Goal: Transaction & Acquisition: Purchase product/service

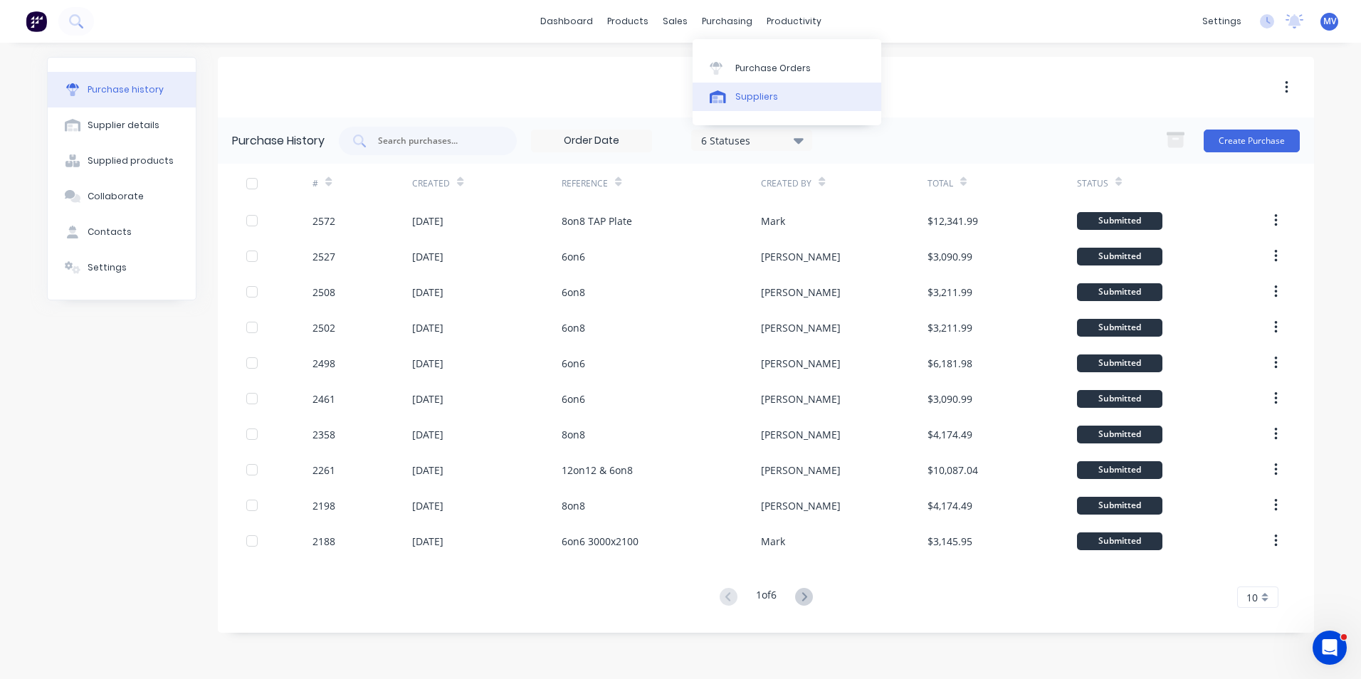
click at [752, 92] on div "Suppliers" at bounding box center [756, 96] width 43 height 13
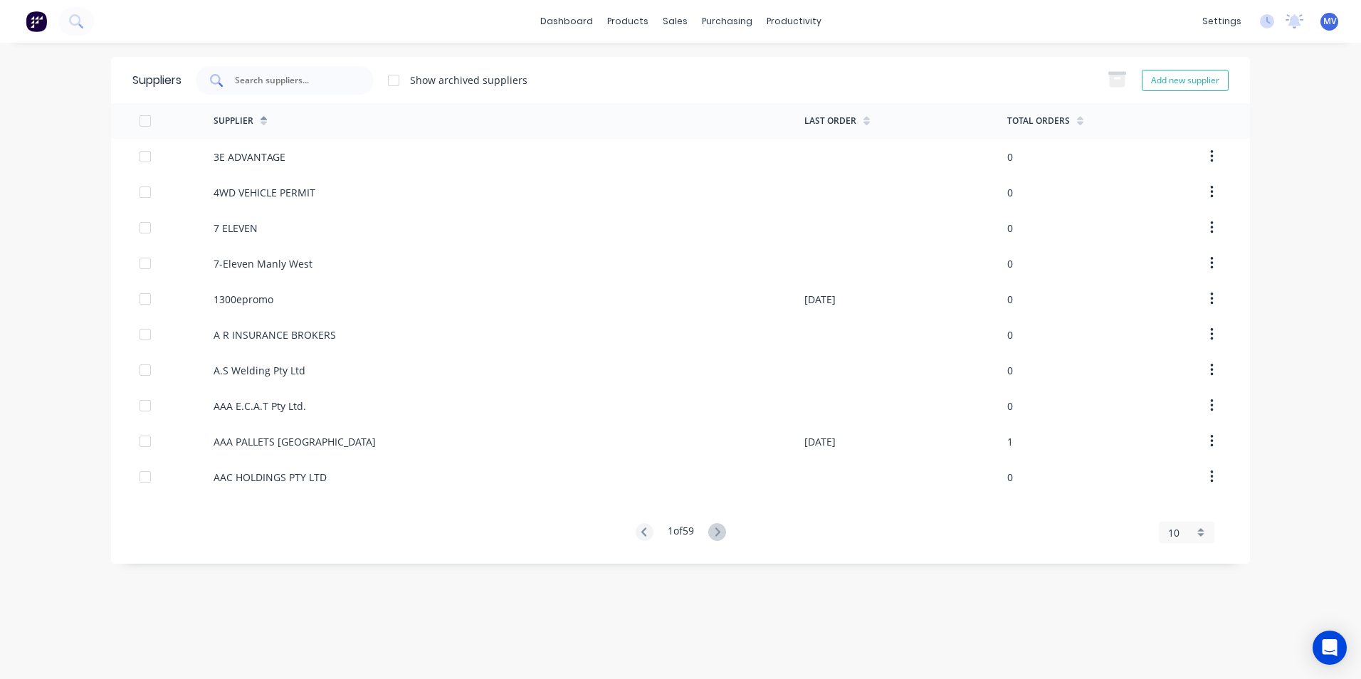
click at [281, 77] on input "text" at bounding box center [292, 80] width 118 height 14
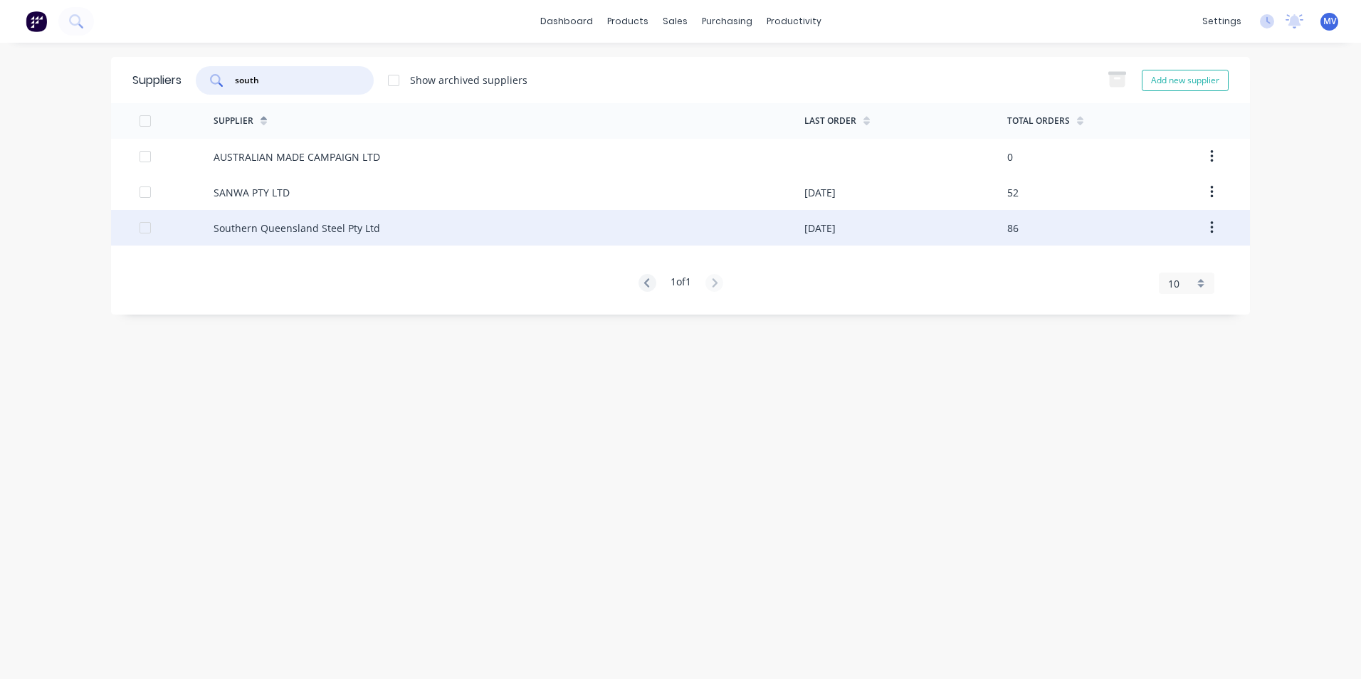
type input "south"
click at [291, 225] on div "Southern Queensland Steel Pty Ltd" at bounding box center [297, 228] width 167 height 15
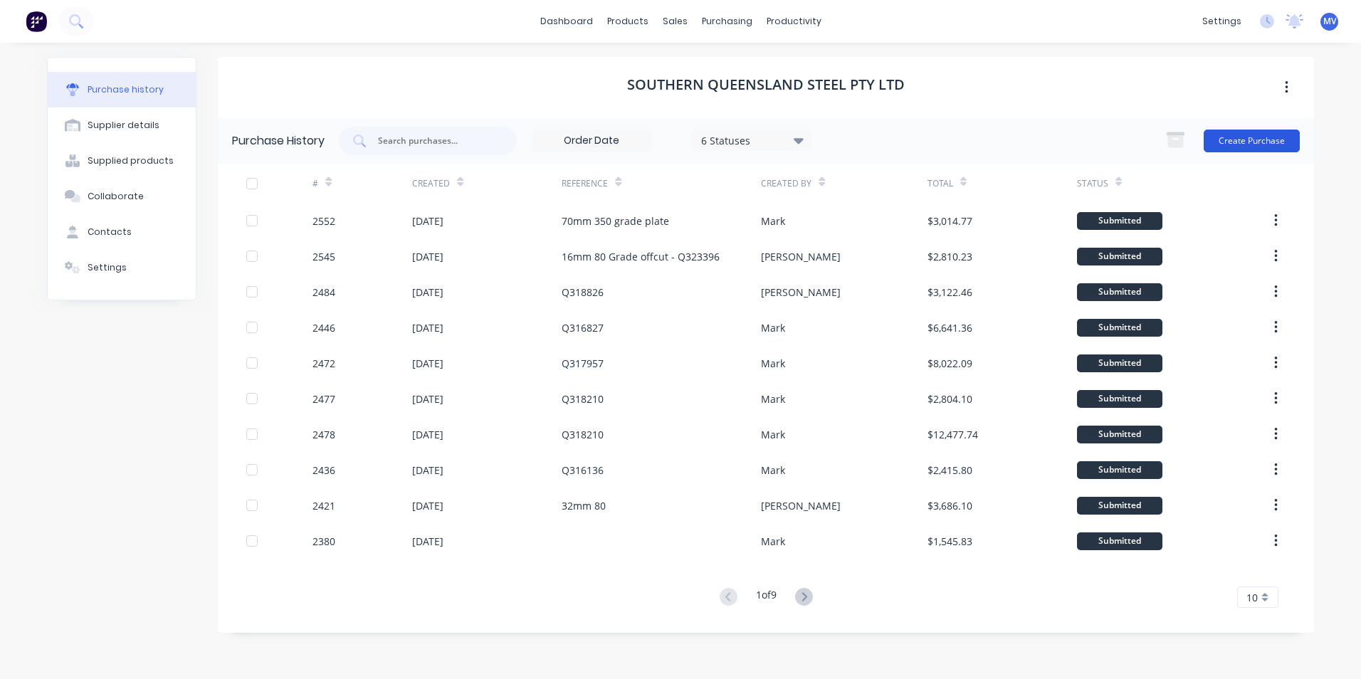
click at [1251, 135] on button "Create Purchase" at bounding box center [1252, 141] width 96 height 23
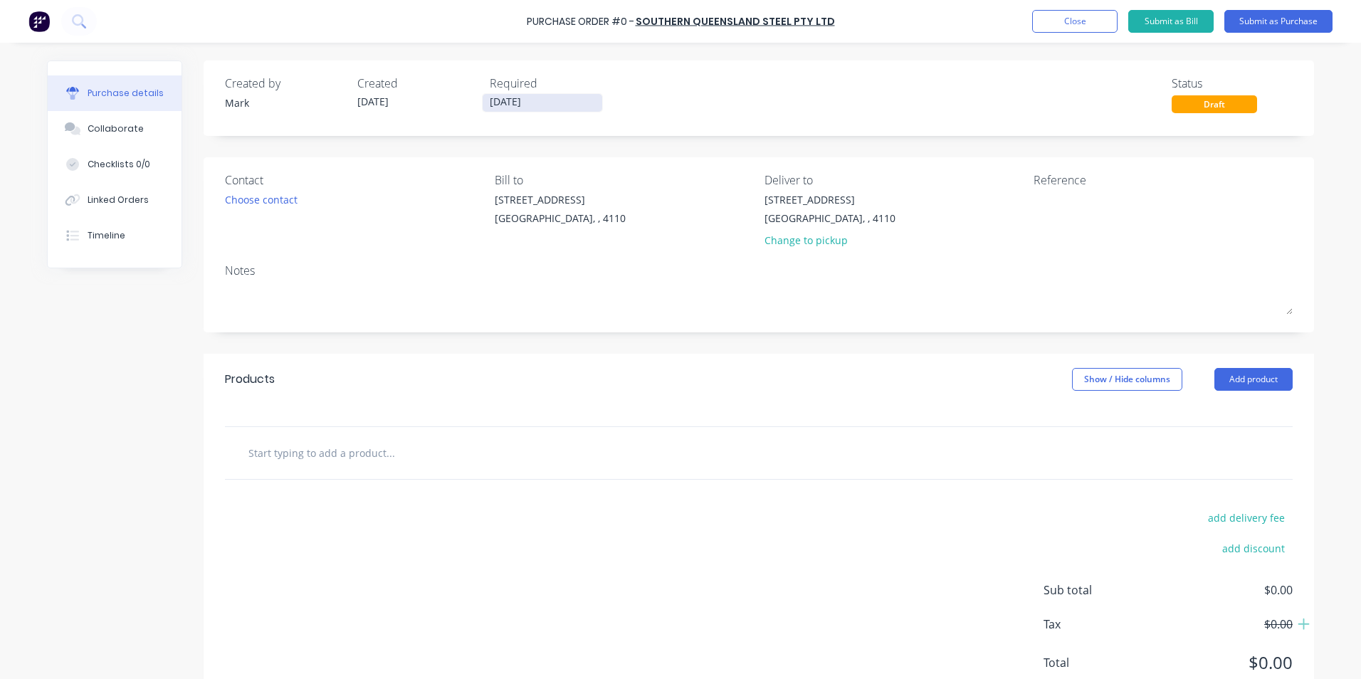
click at [518, 100] on input "02/09/25" at bounding box center [543, 103] width 120 height 18
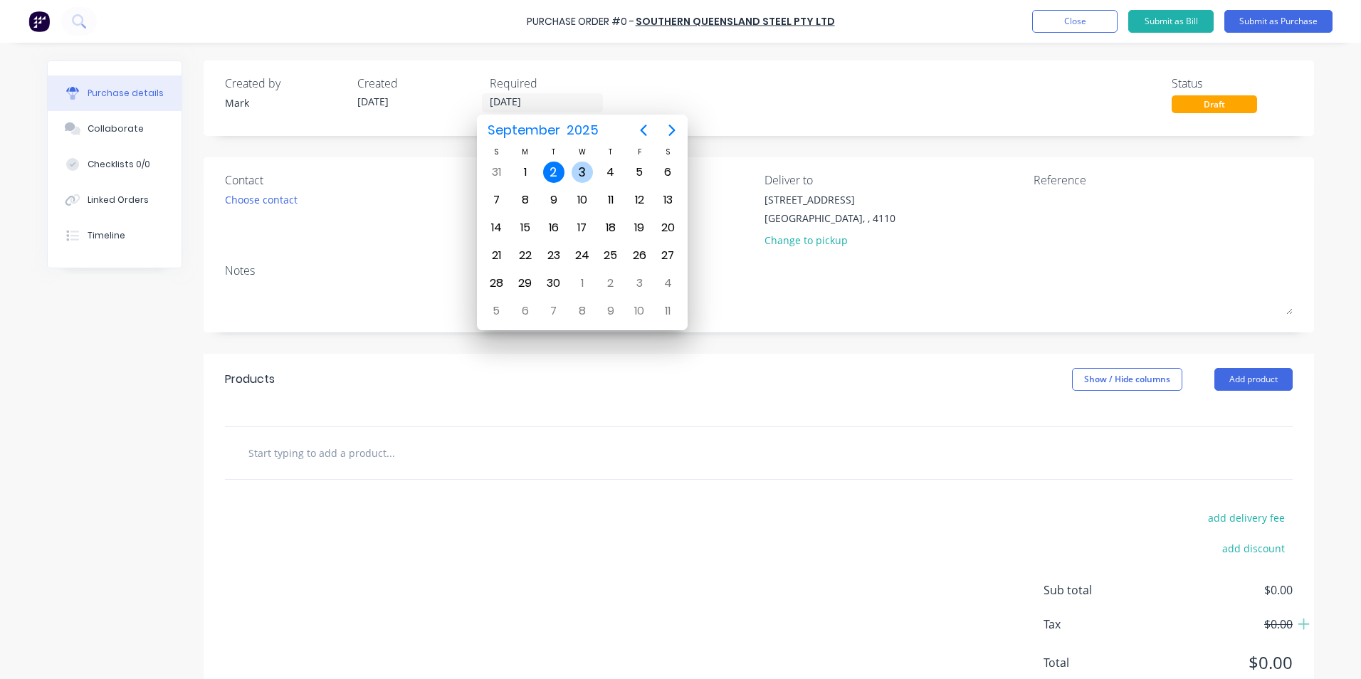
click at [582, 170] on div "3" at bounding box center [582, 172] width 21 height 21
type input "03/09/25"
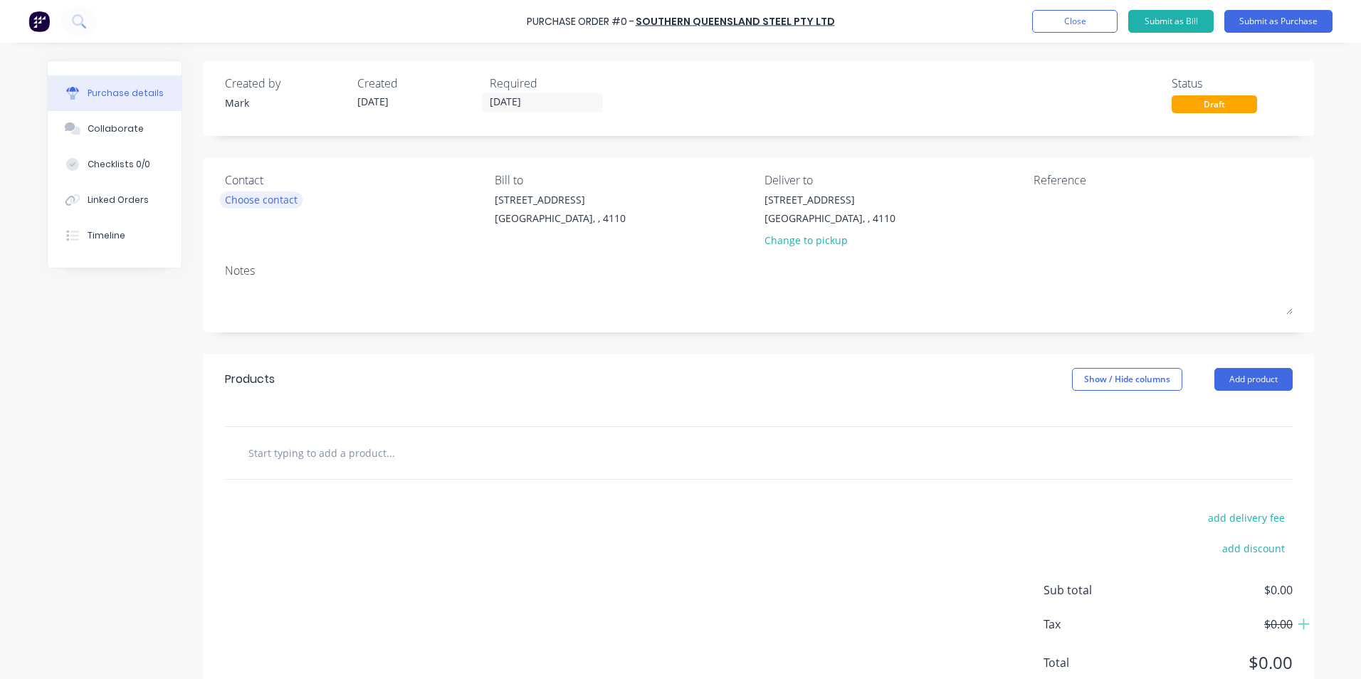
click at [258, 201] on div "Choose contact" at bounding box center [261, 199] width 73 height 15
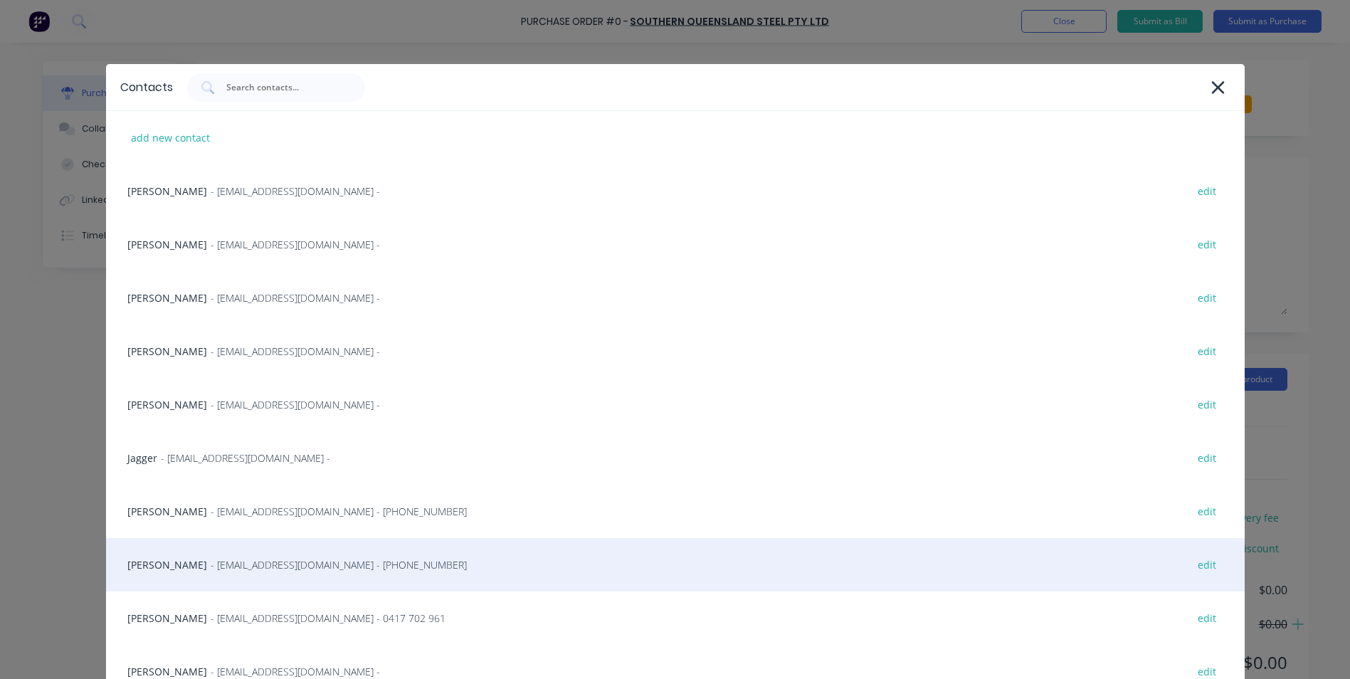
click at [159, 566] on div "Kevin Manderson - kmanderson@southernsteelqld.com.au - (07) 3271 9180 edit" at bounding box center [675, 564] width 1139 height 53
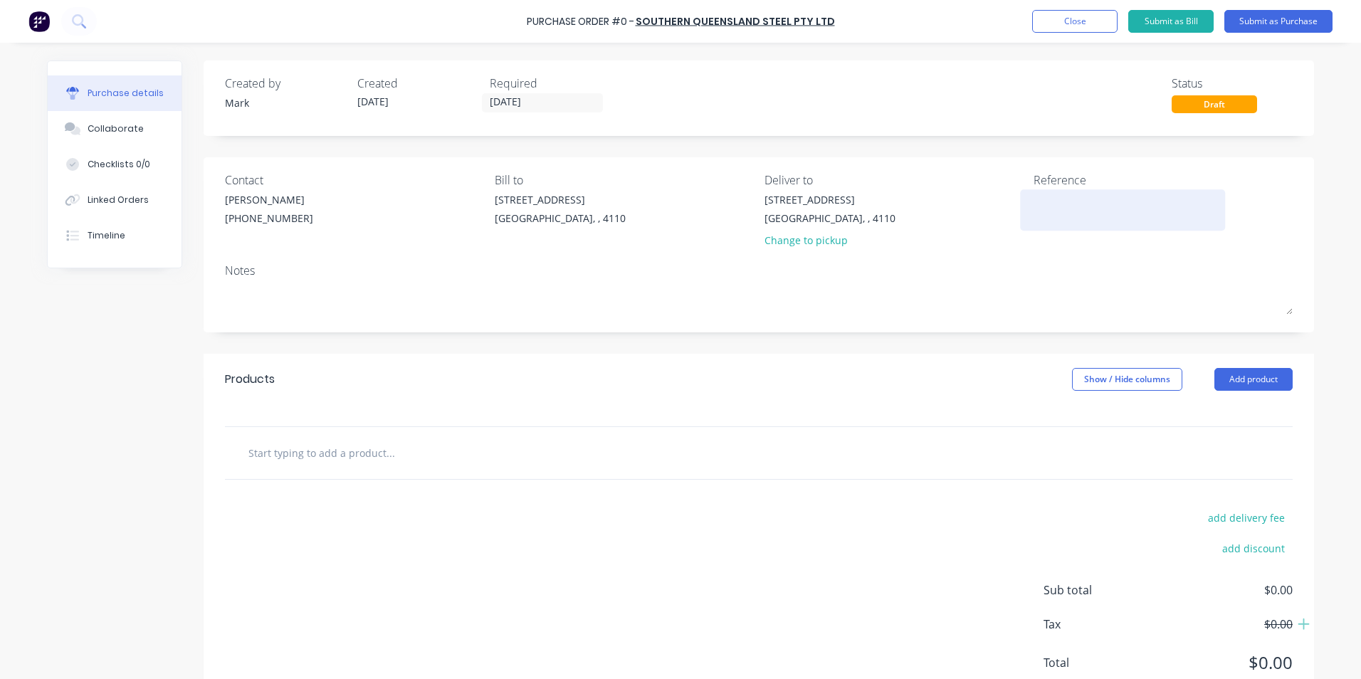
click at [1042, 199] on textarea at bounding box center [1123, 208] width 178 height 32
type textarea "350 Grade & Gal"
type textarea "x"
type textarea "350 Grade & Gal Sheet"
type textarea "x"
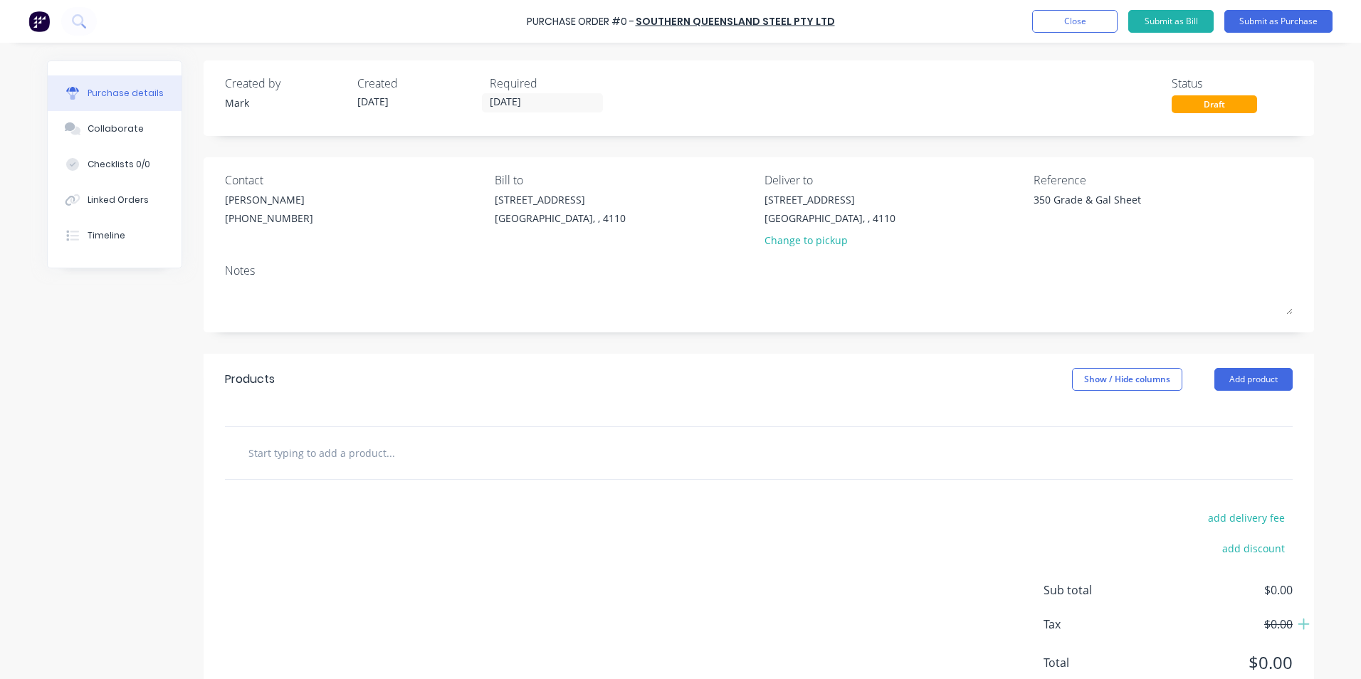
type textarea "350 Grade & Gal Sheet"
click at [612, 471] on div at bounding box center [759, 453] width 1068 height 52
click at [1235, 378] on button "Add product" at bounding box center [1253, 379] width 78 height 23
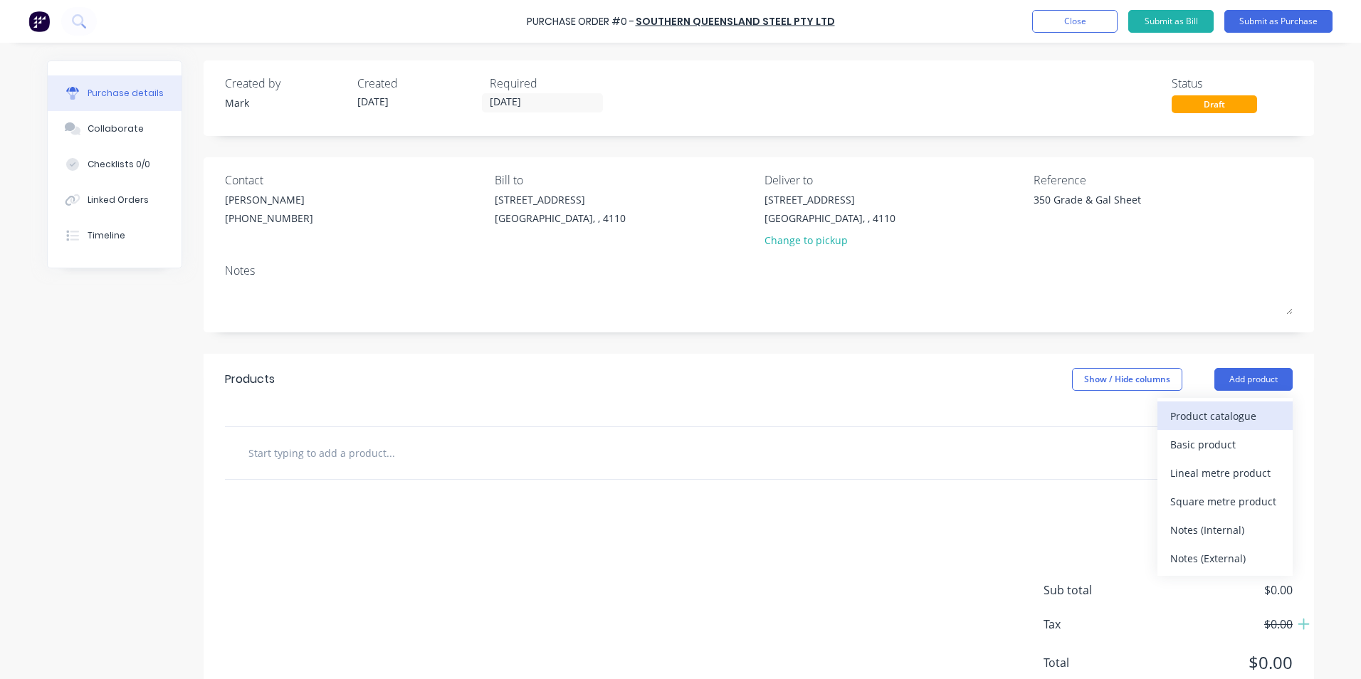
click at [1207, 416] on div "Product catalogue" at bounding box center [1225, 416] width 110 height 21
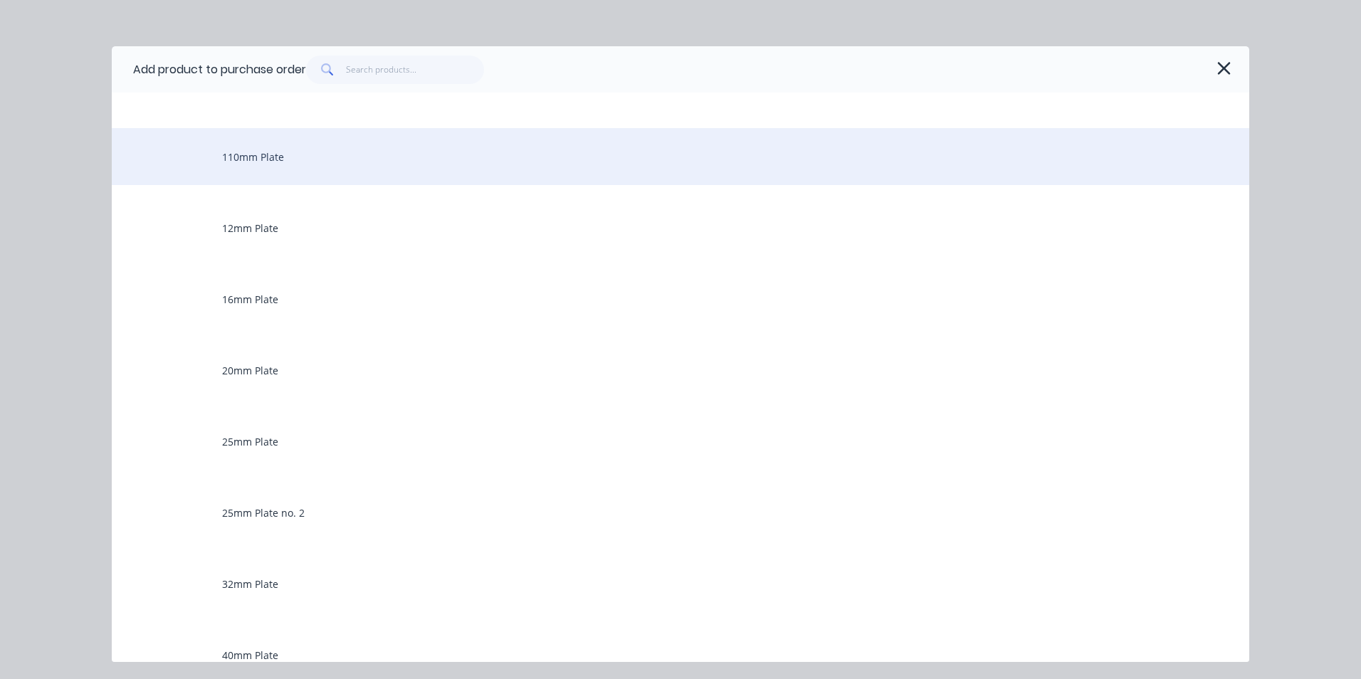
scroll to position [142, 0]
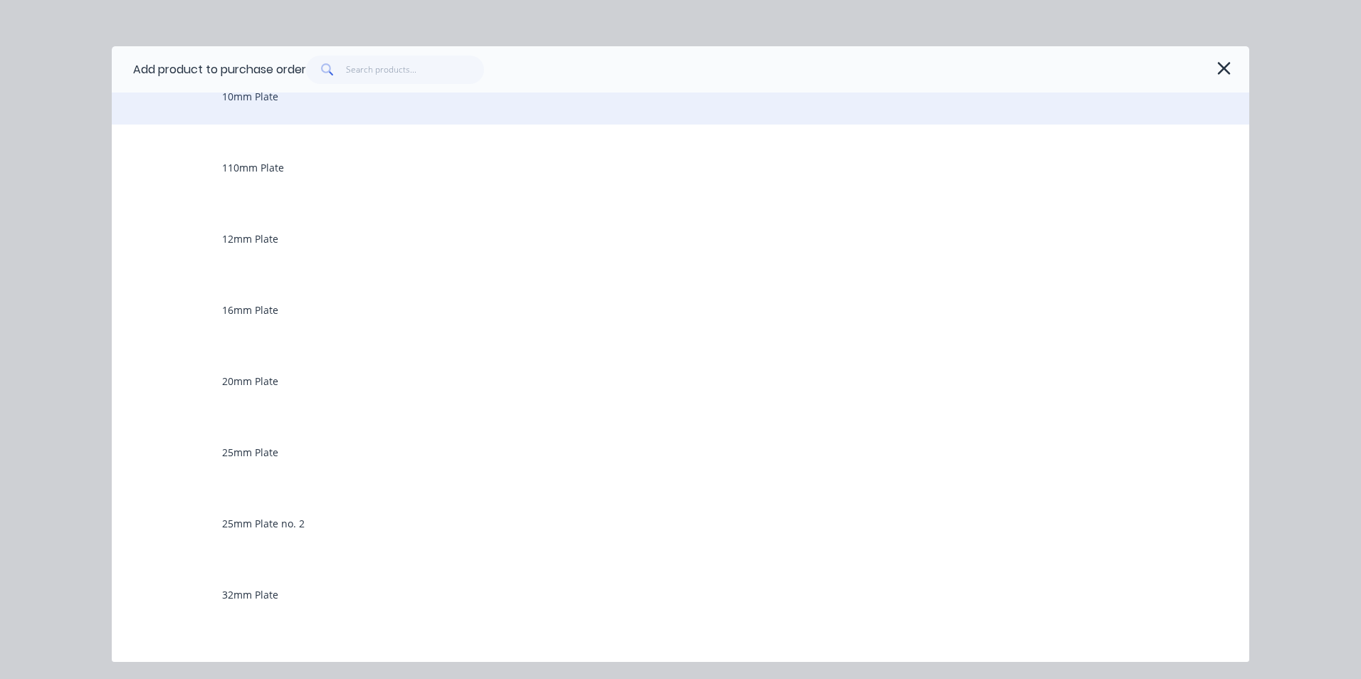
click at [243, 94] on div "10mm Plate" at bounding box center [681, 96] width 1138 height 57
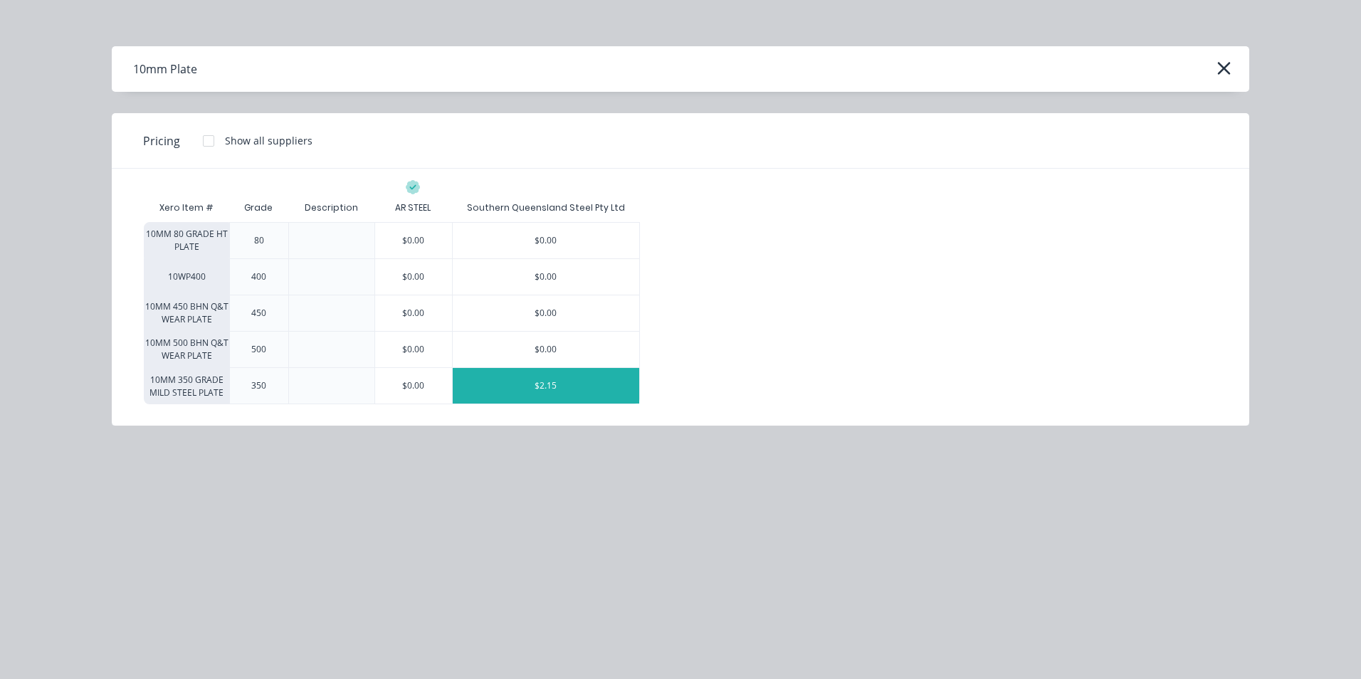
click at [605, 387] on div "$2.15" at bounding box center [546, 386] width 187 height 36
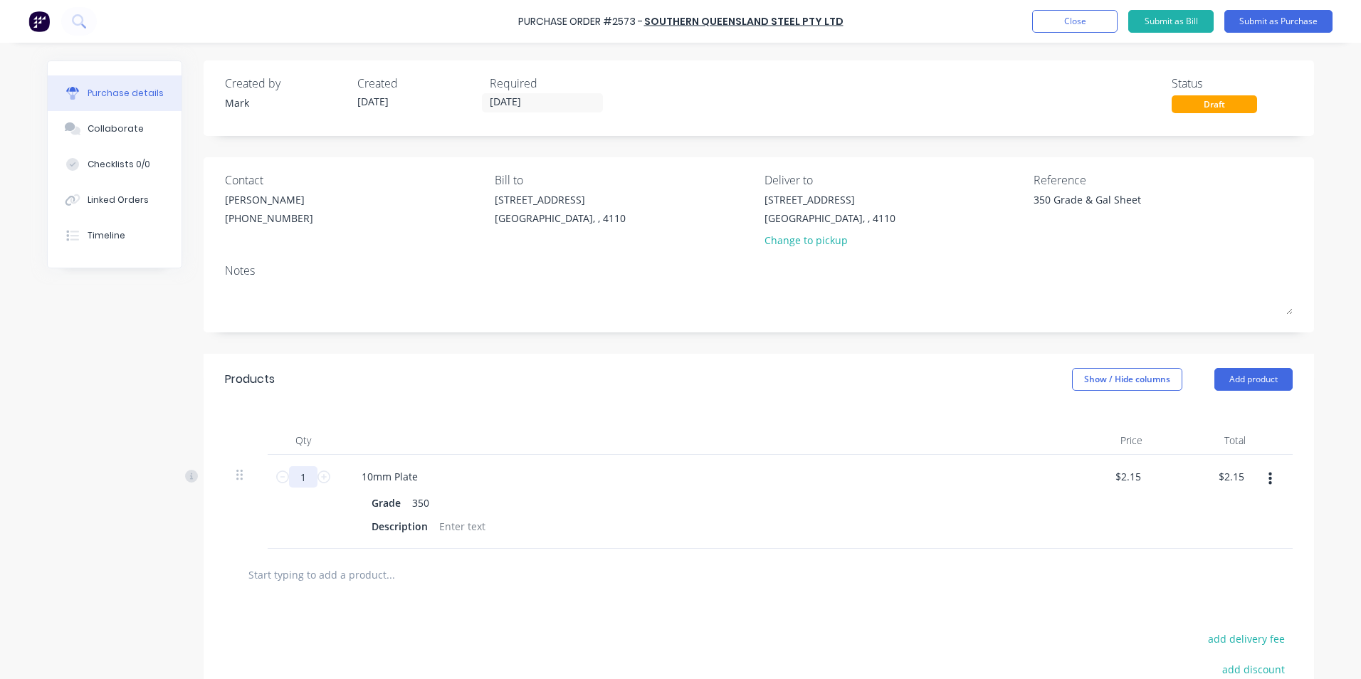
drag, startPoint x: 295, startPoint y: 478, endPoint x: 309, endPoint y: 482, distance: 14.0
click at [305, 479] on input "1" at bounding box center [303, 476] width 28 height 21
type textarea "x"
type input "3"
type input "$6.45"
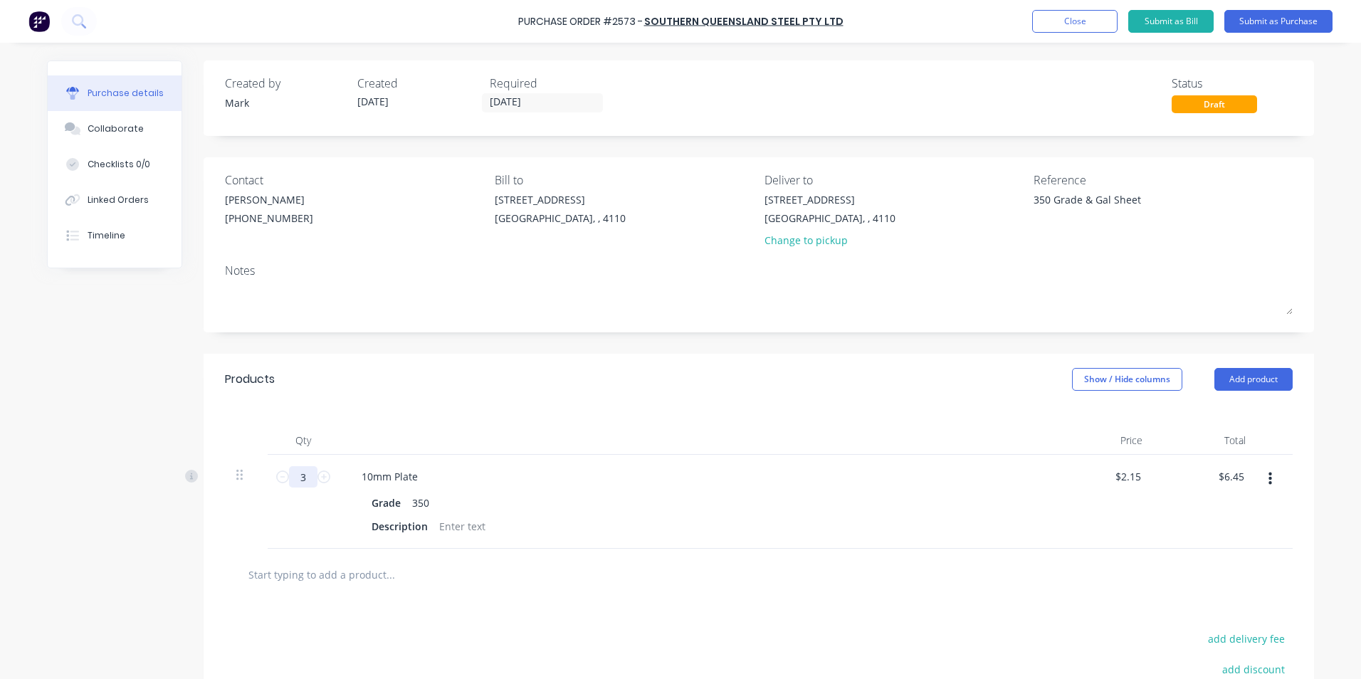
type textarea "x"
type input "35"
type input "$75.25"
type textarea "x"
type input "353"
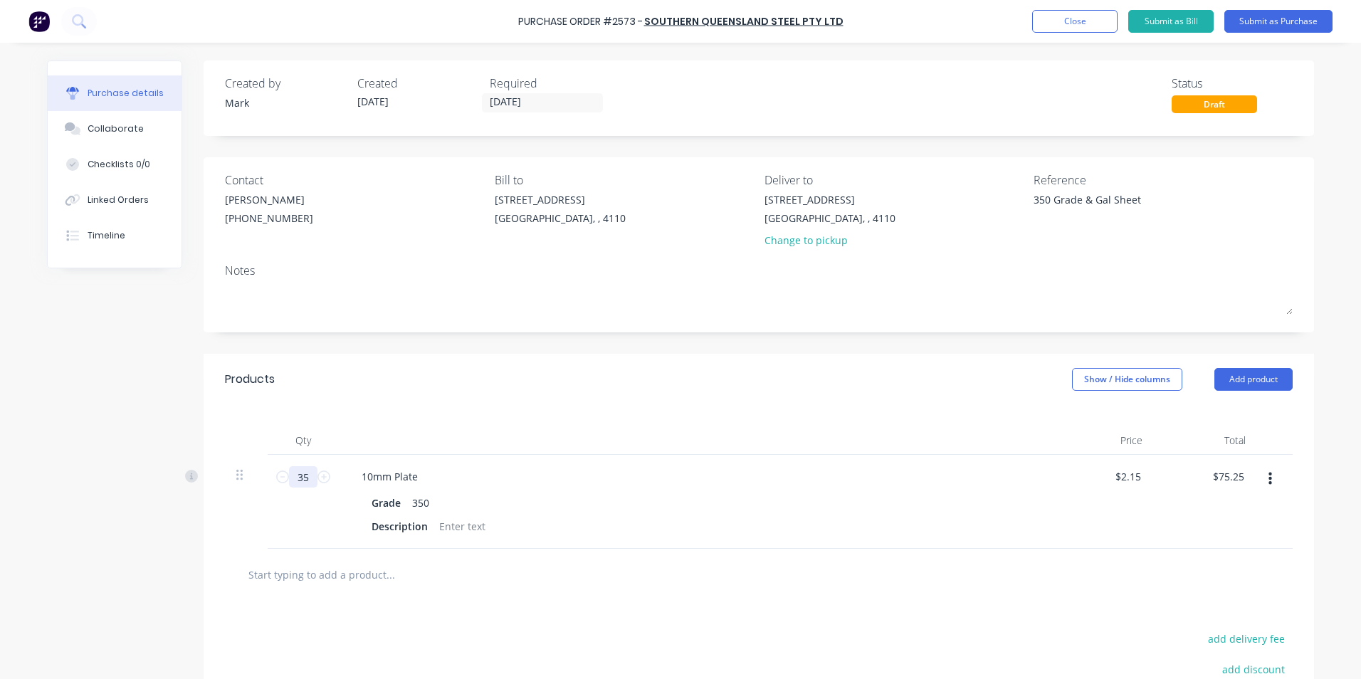
type input "$758.95"
type textarea "x"
type input "353."
type textarea "x"
type input "353.3"
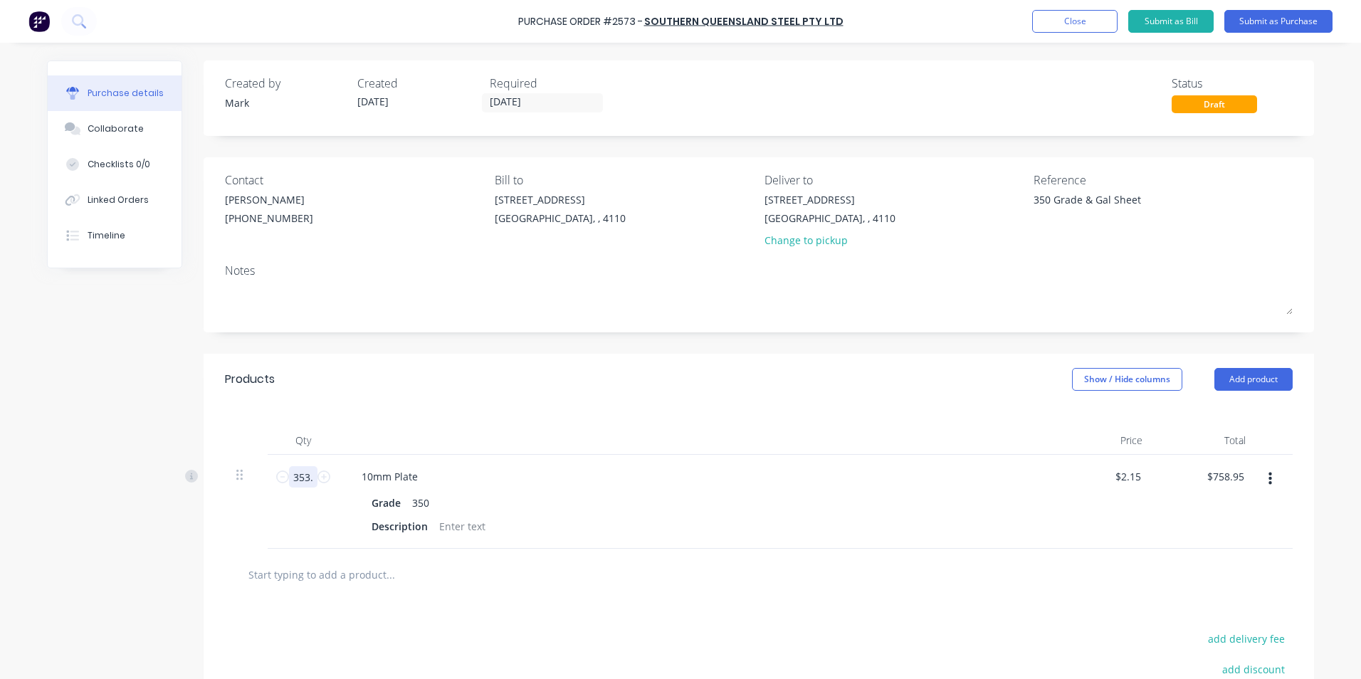
type input "$759.60"
type textarea "x"
type input "353.3"
type textarea "x"
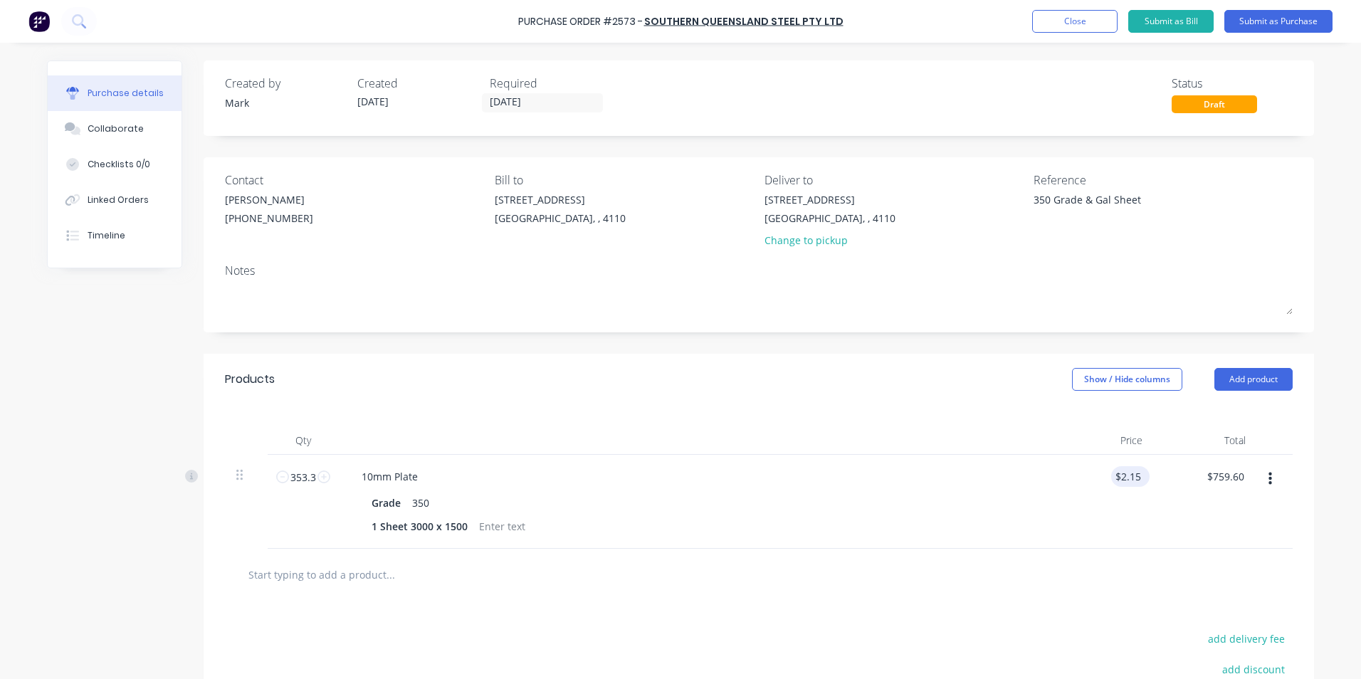
type input "2.1500"
drag, startPoint x: 1118, startPoint y: 478, endPoint x: 1159, endPoint y: 482, distance: 40.8
click at [1159, 482] on div "353.3 353.3 10mm Plate Grade 350 1 Sheet 3000 x 1500 2.1500 2.1500 $759.60 $759…" at bounding box center [759, 502] width 1068 height 94
type textarea "x"
drag, startPoint x: 1104, startPoint y: 476, endPoint x: 1157, endPoint y: 483, distance: 53.8
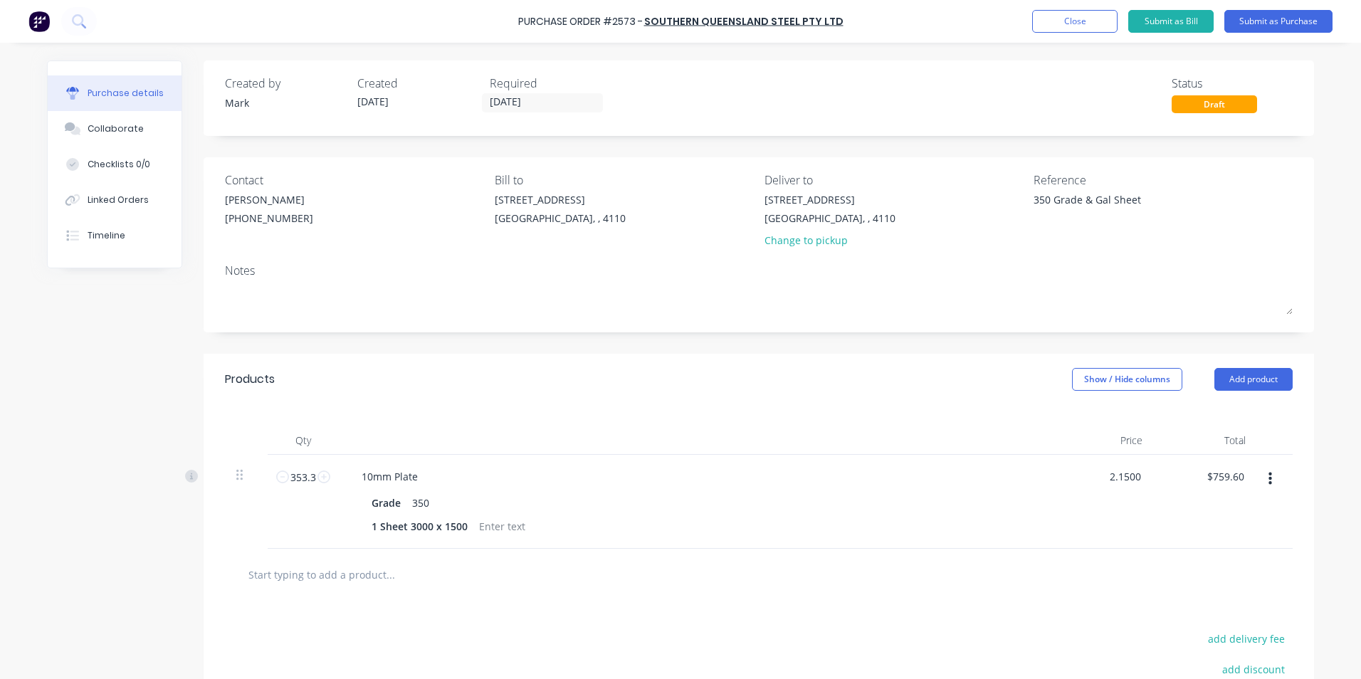
click at [1157, 483] on div "353.3 353.3 10mm Plate Grade 350 1 Sheet 3000 x 1500 2.1500 2.1500 $759.60 $759…" at bounding box center [759, 502] width 1068 height 94
type input "1.80"
type textarea "x"
type input "$1.80"
type input "$635.94"
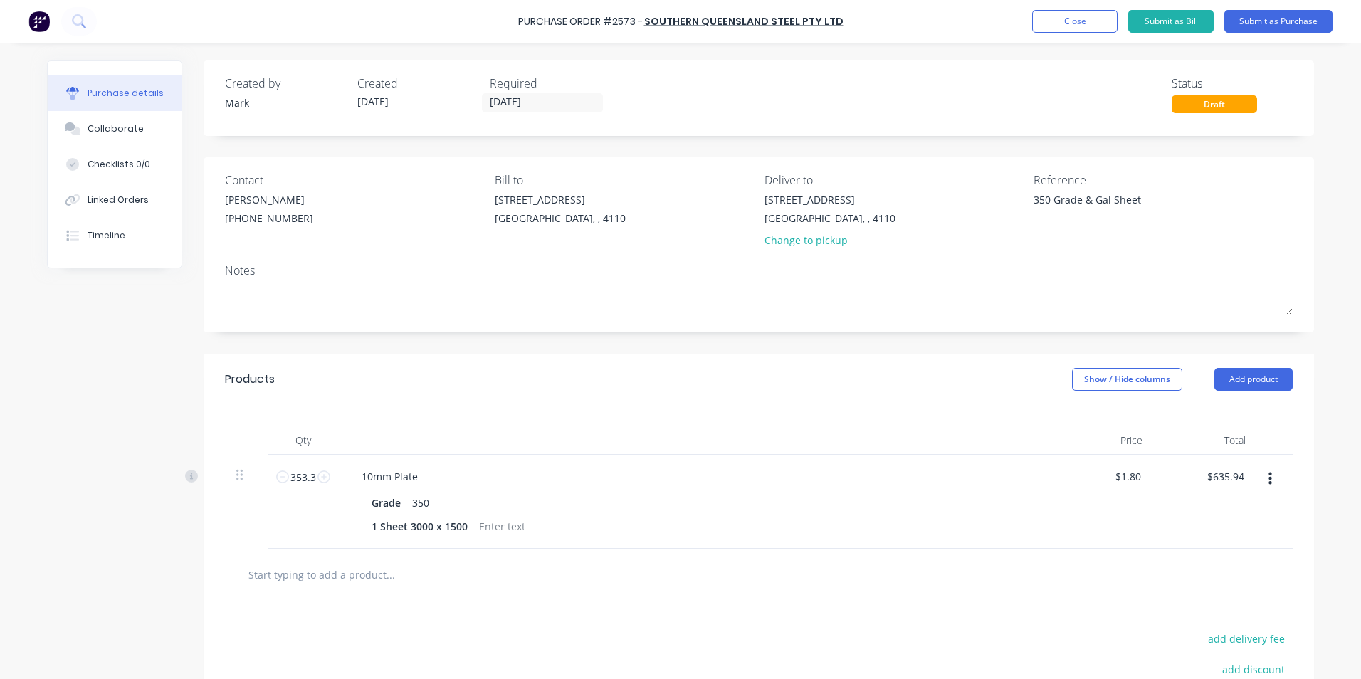
click at [1090, 515] on div "$1.80 $1.80" at bounding box center [1102, 502] width 103 height 94
click at [1241, 377] on button "Add product" at bounding box center [1253, 379] width 78 height 23
click at [1202, 416] on div "Product catalogue" at bounding box center [1225, 416] width 110 height 21
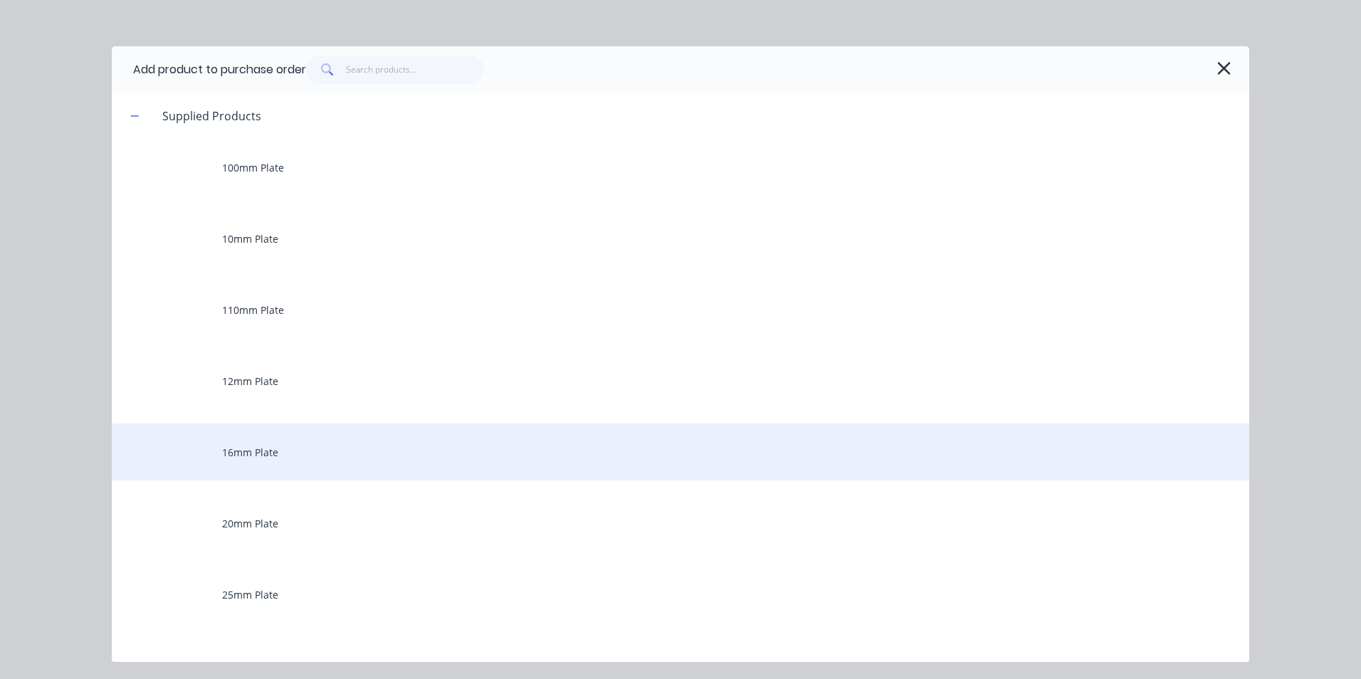
click at [233, 450] on div "16mm Plate" at bounding box center [681, 452] width 1138 height 57
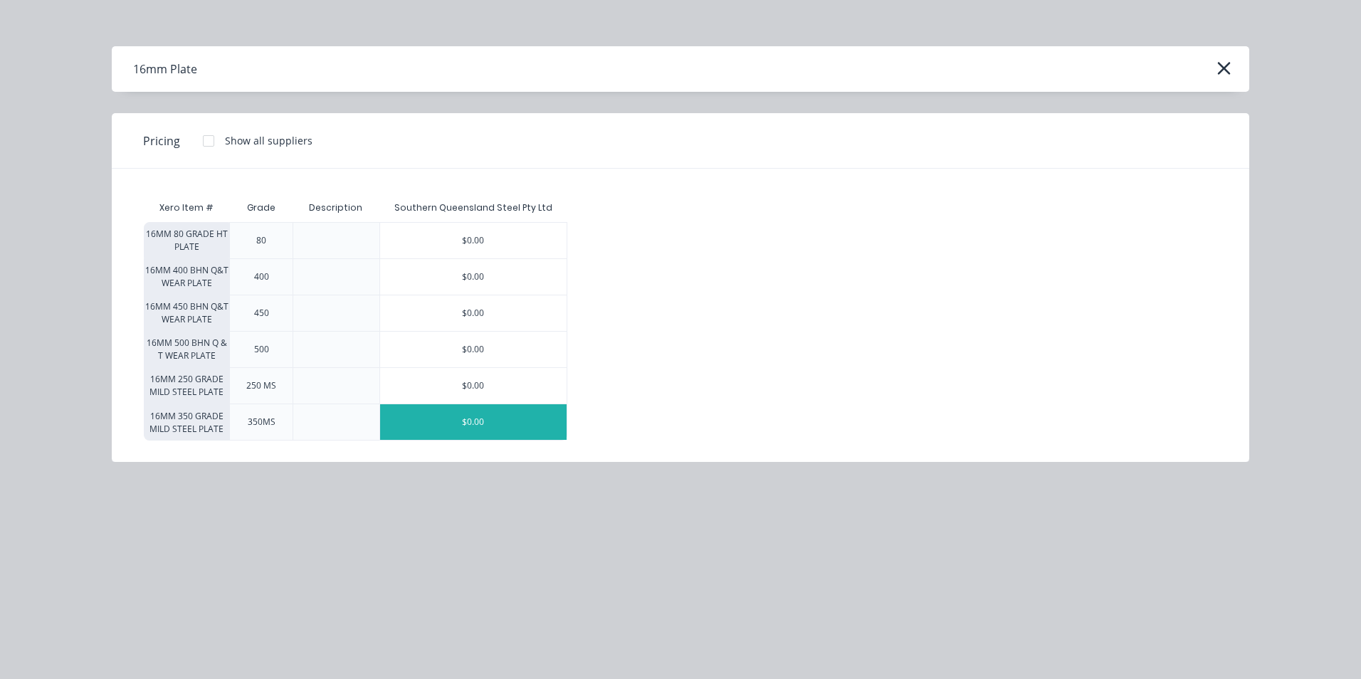
click at [518, 421] on div "$0.00" at bounding box center [473, 422] width 187 height 36
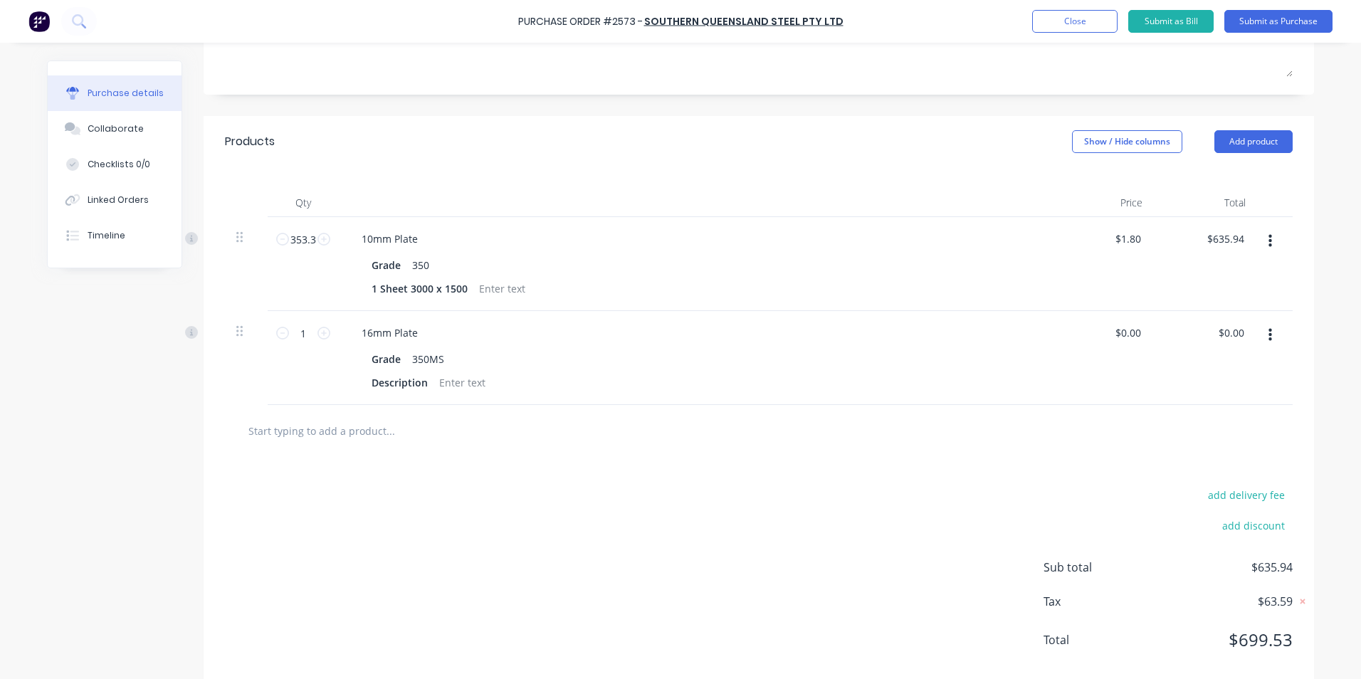
scroll to position [264, 0]
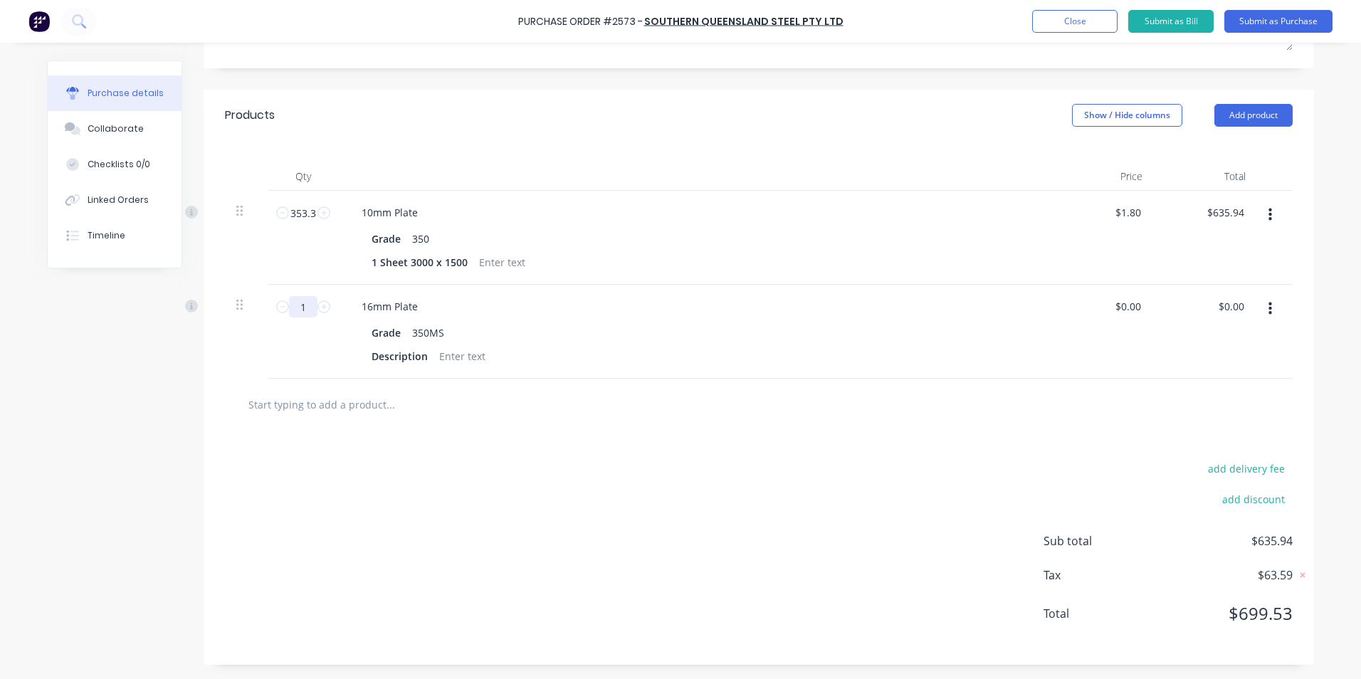
click at [291, 303] on input "1" at bounding box center [303, 306] width 28 height 21
type textarea "x"
type input "16"
type textarea "x"
type input "169"
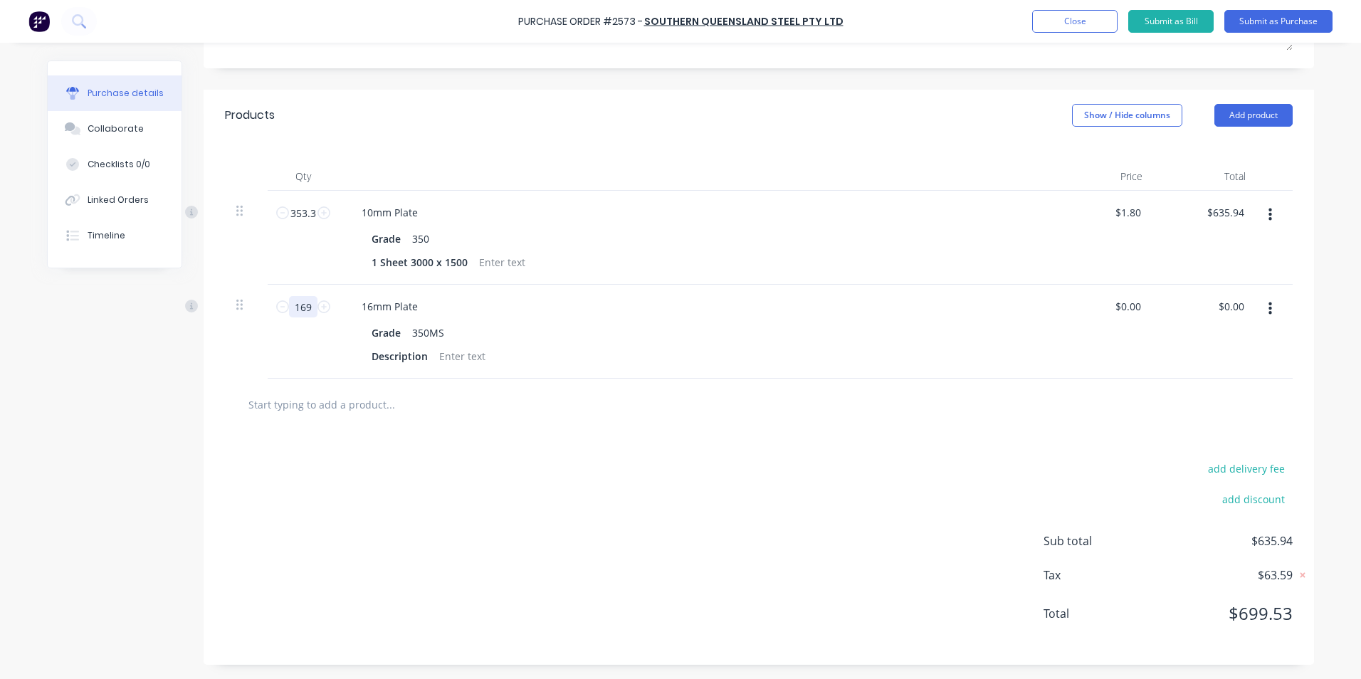
type textarea "x"
type input "1695"
drag, startPoint x: 286, startPoint y: 305, endPoint x: 309, endPoint y: 308, distance: 23.1
click at [309, 308] on input "1695" at bounding box center [303, 306] width 28 height 21
type textarea "x"
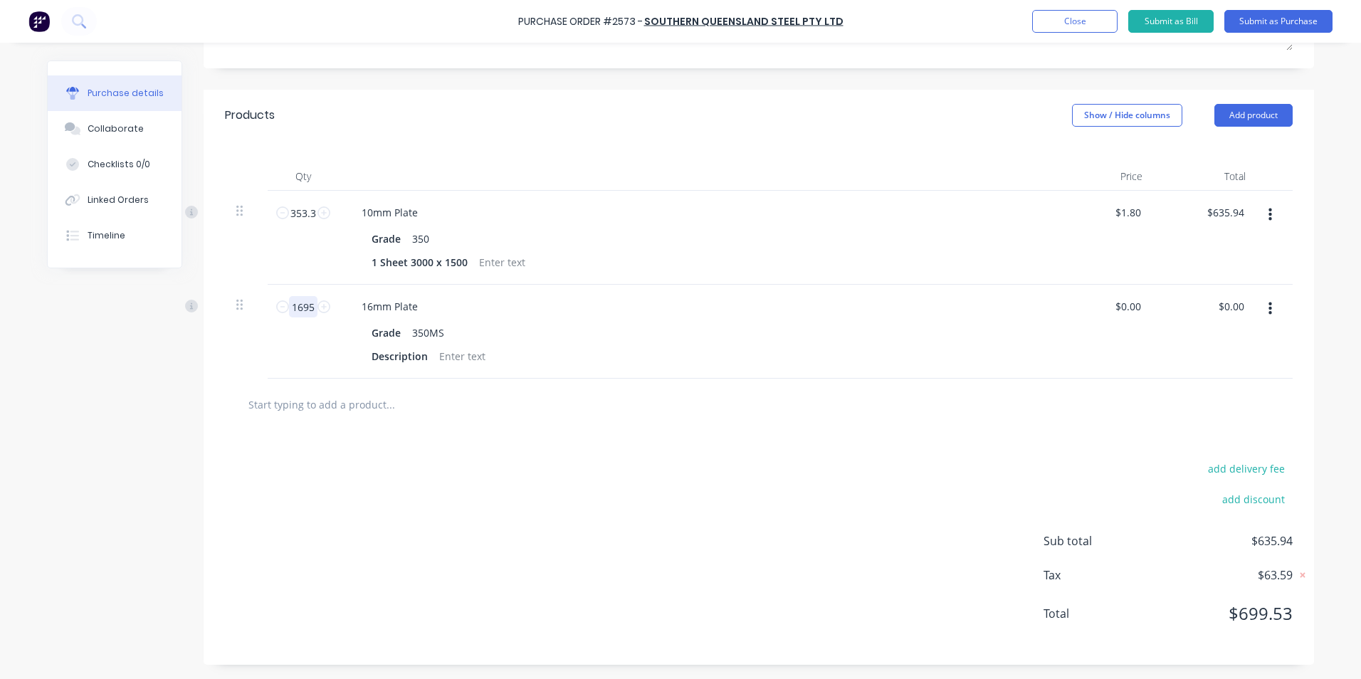
type input "5"
type textarea "x"
type input "56"
type textarea "x"
type input "565"
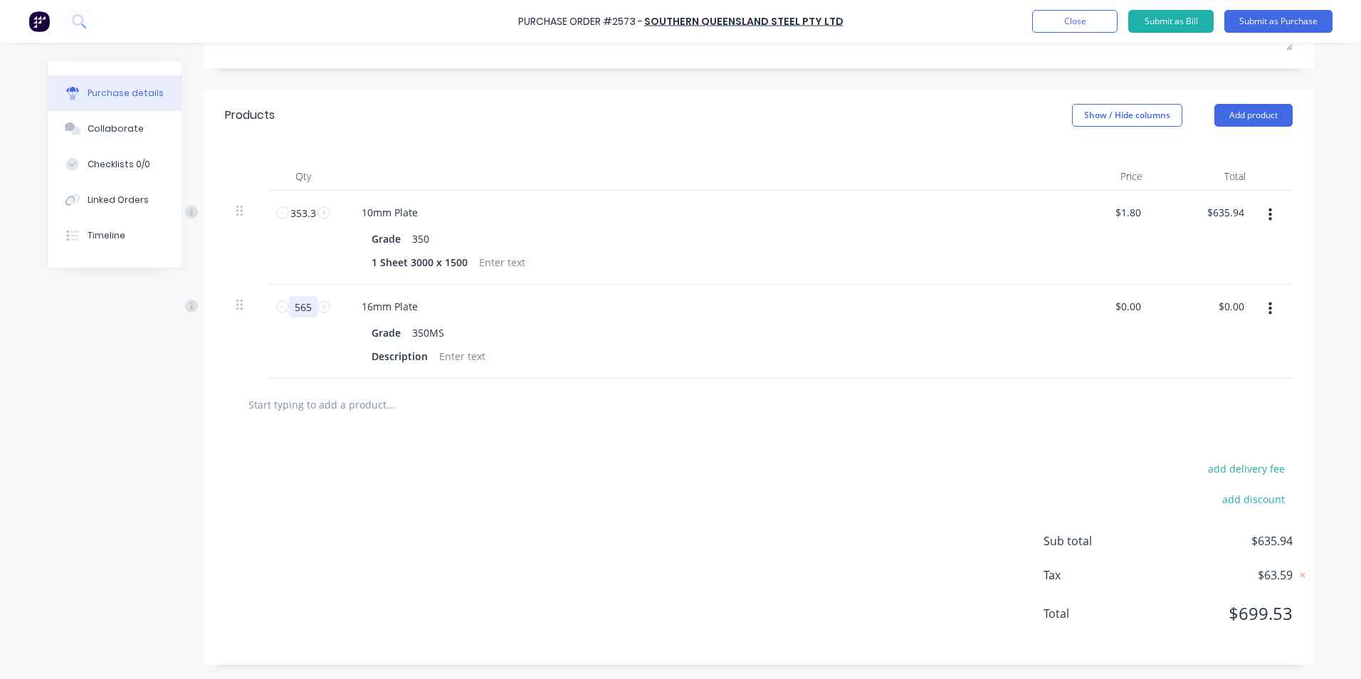
type textarea "x"
type input "565."
type textarea "x"
type input "565.2"
type textarea "x"
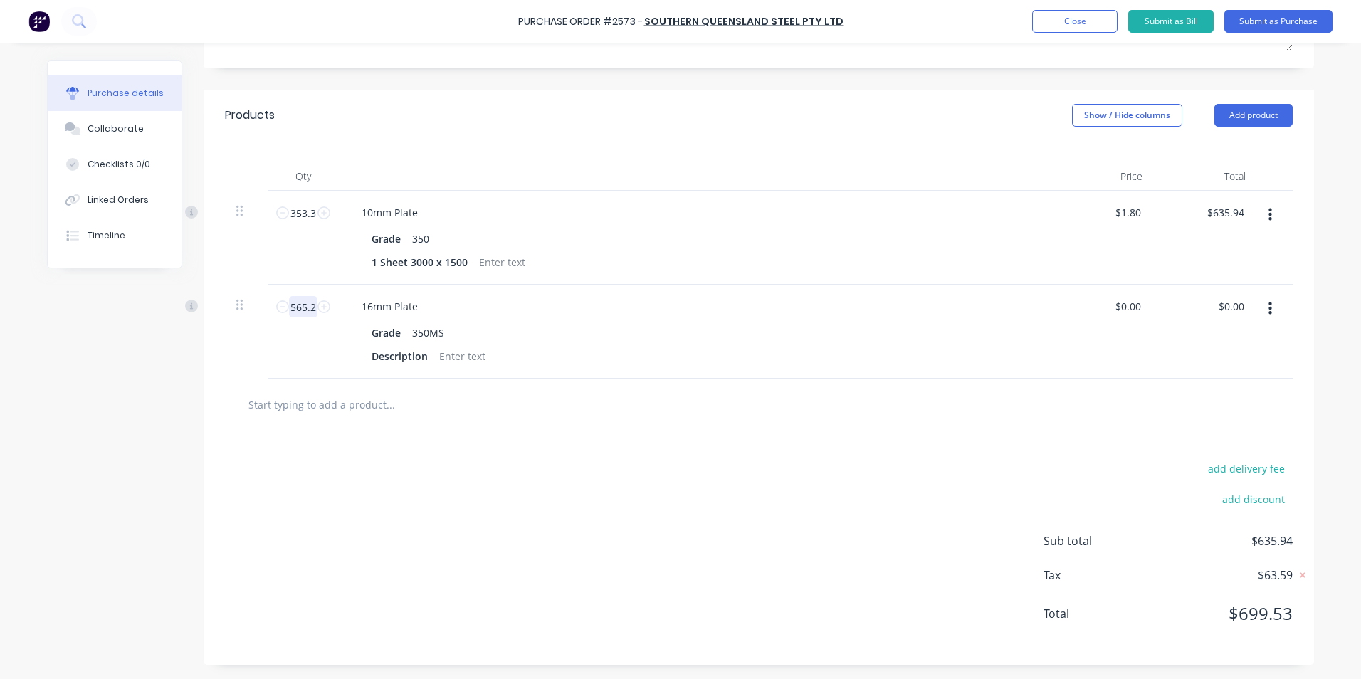
type input "565.2"
type textarea "x"
click at [374, 261] on div "1 Sheet 3000 x 1500" at bounding box center [419, 262] width 107 height 21
type textarea "x"
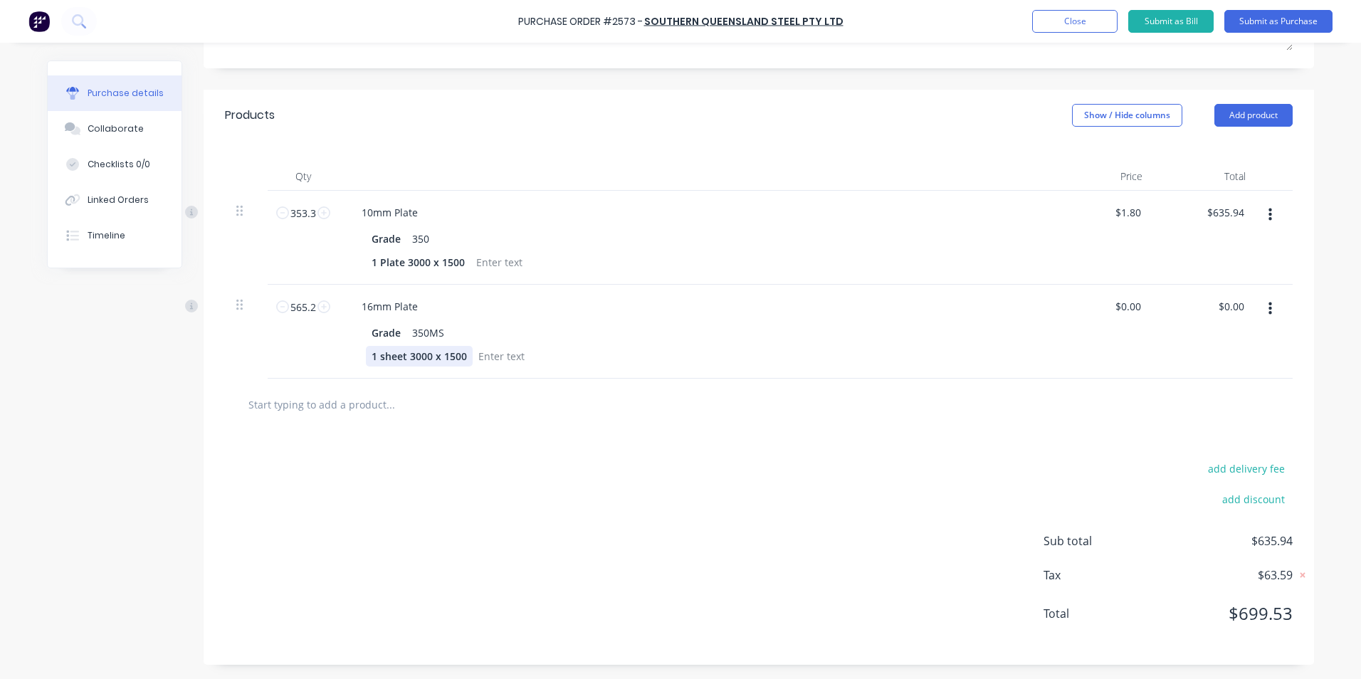
click at [376, 355] on div "1 sheet 3000 x 1500" at bounding box center [419, 356] width 107 height 21
click at [466, 416] on input "text" at bounding box center [390, 404] width 285 height 28
type textarea "x"
drag, startPoint x: 1116, startPoint y: 305, endPoint x: 1147, endPoint y: 305, distance: 30.6
click at [1147, 305] on div "0 0" at bounding box center [1102, 332] width 103 height 94
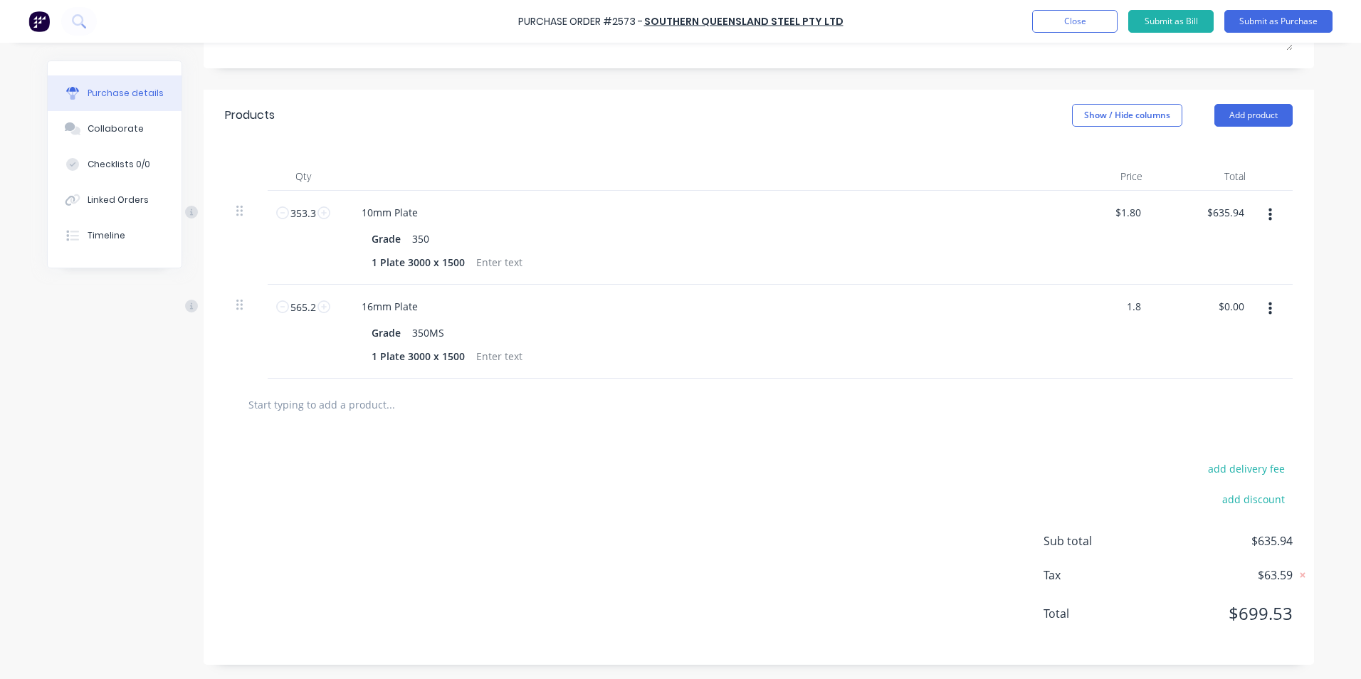
type input "1.8"
type textarea "x"
type input "$1.80"
type input "1017.36"
type textarea "x"
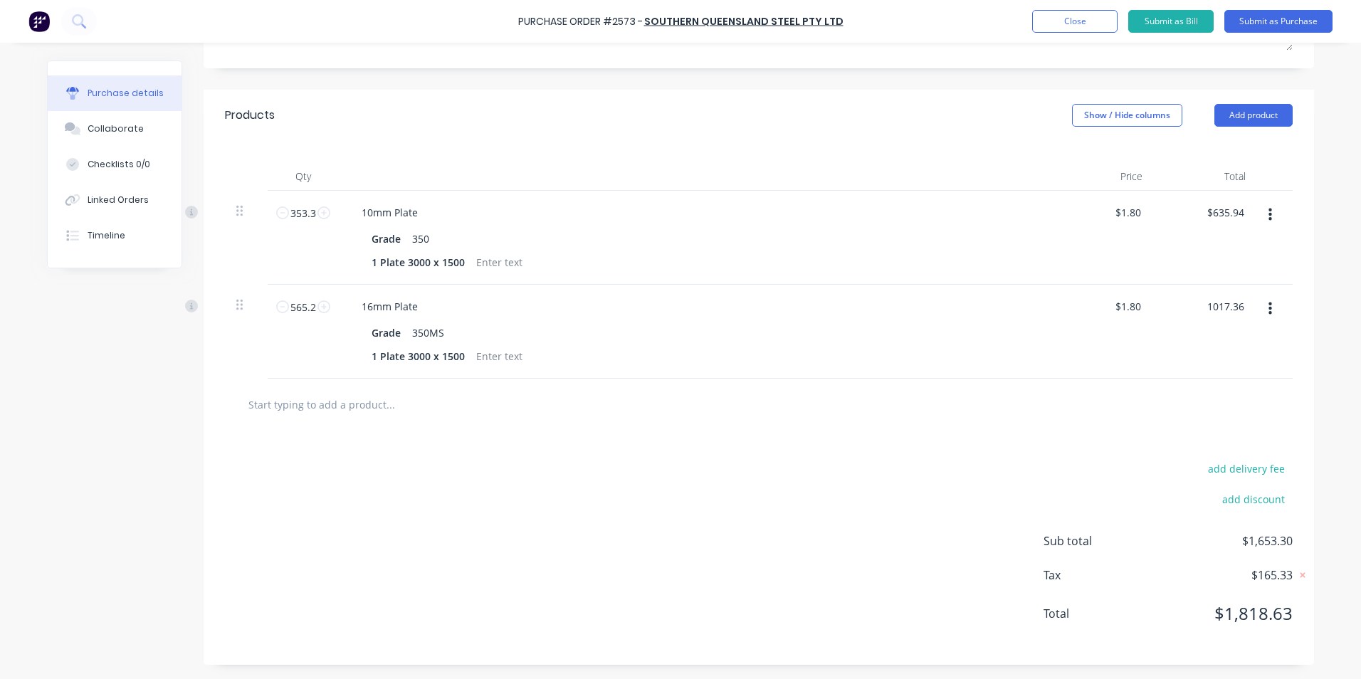
type input "$1,017.36"
click at [307, 408] on input "text" at bounding box center [390, 404] width 285 height 28
click at [1249, 112] on button "Add product" at bounding box center [1253, 115] width 78 height 23
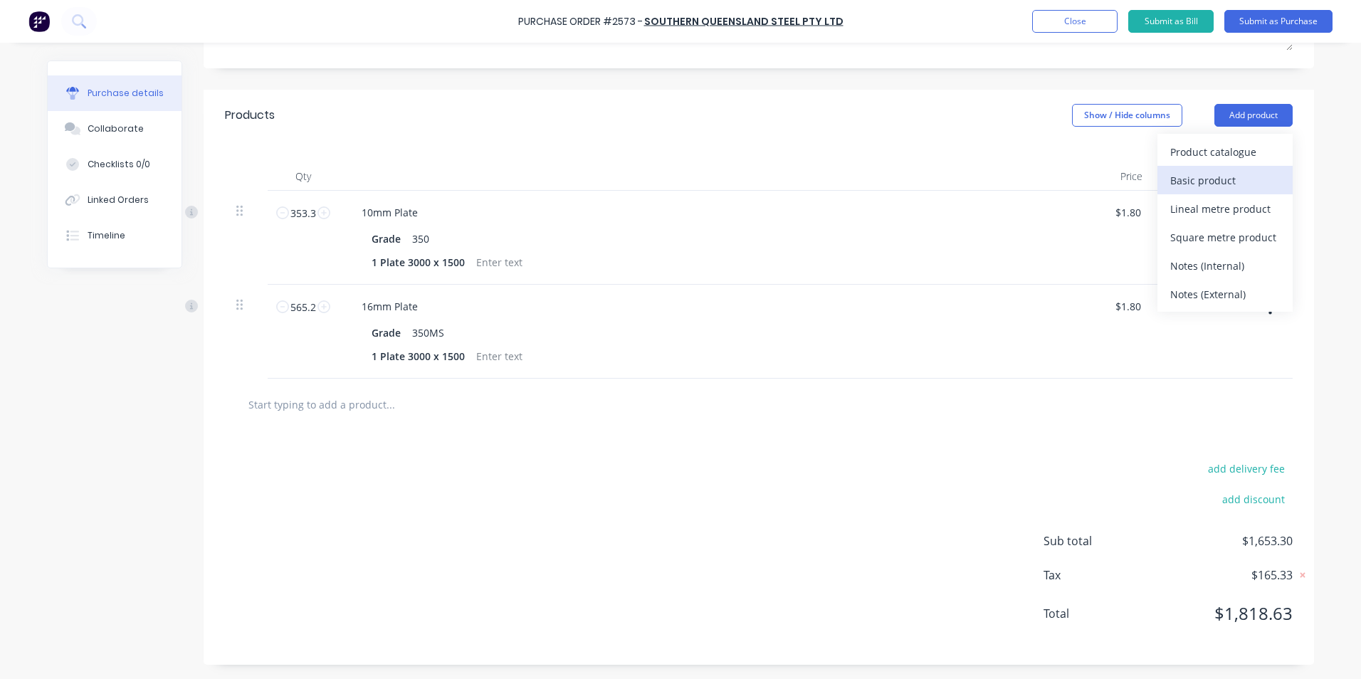
click at [1204, 179] on div "Basic product" at bounding box center [1225, 180] width 110 height 21
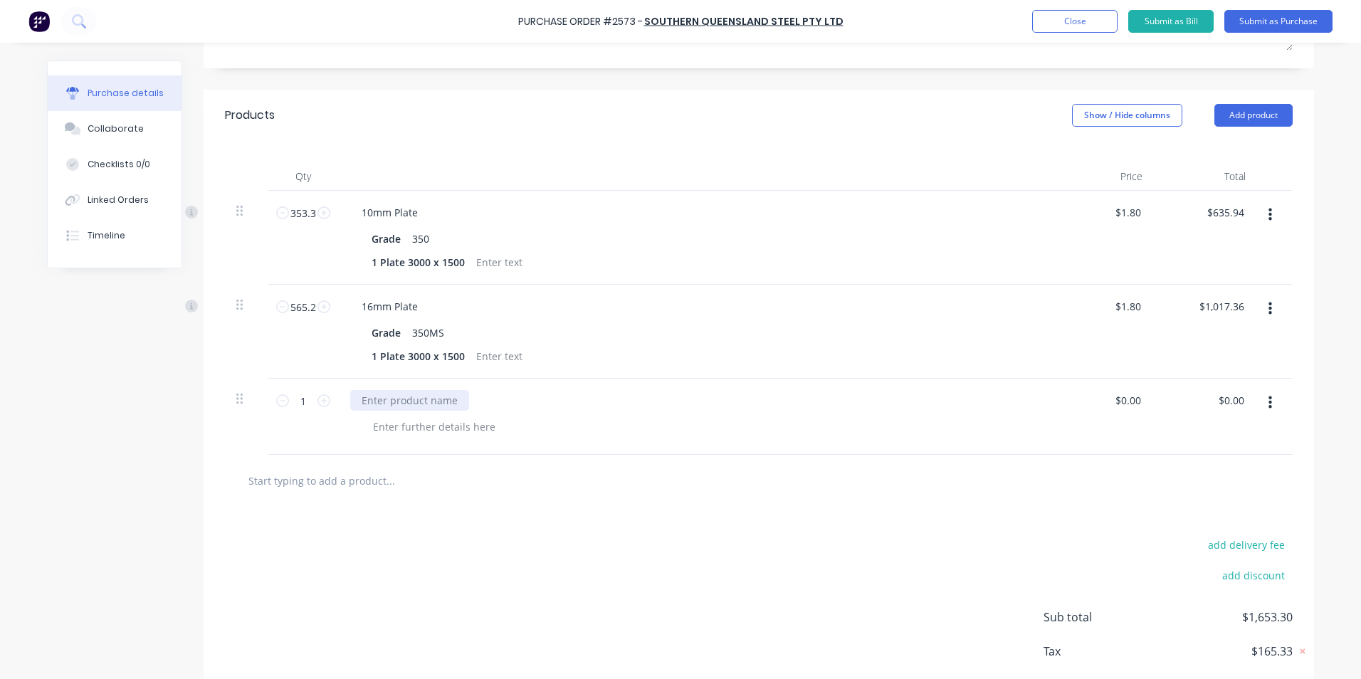
type textarea "x"
drag, startPoint x: 355, startPoint y: 400, endPoint x: 438, endPoint y: 397, distance: 82.6
click at [438, 398] on div at bounding box center [409, 400] width 119 height 21
click at [460, 398] on div "Sheet 3000 x 1500 x 1.6 Galvanised" at bounding box center [444, 400] width 189 height 21
click at [472, 555] on div "add delivery fee add discount Sub total $1,653.30 Tax $165.33 Total $1,818.63" at bounding box center [759, 624] width 1110 height 234
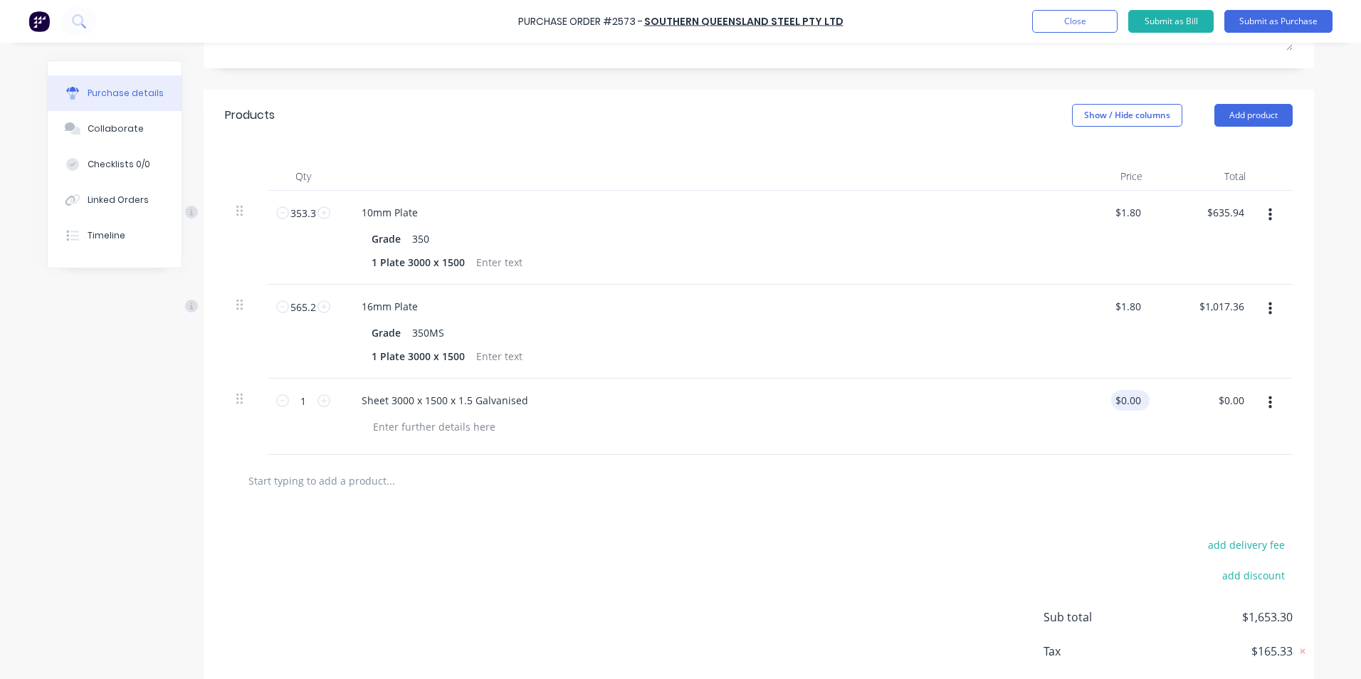
type textarea "x"
drag, startPoint x: 1117, startPoint y: 399, endPoint x: 1157, endPoint y: 401, distance: 40.6
click at [1157, 401] on div "1 1 Sheet 3000 x 1500 x 1.5 Galvanised 0.00 0.00 $0.00 $0.00" at bounding box center [759, 417] width 1068 height 76
type input "249.50"
type textarea "x"
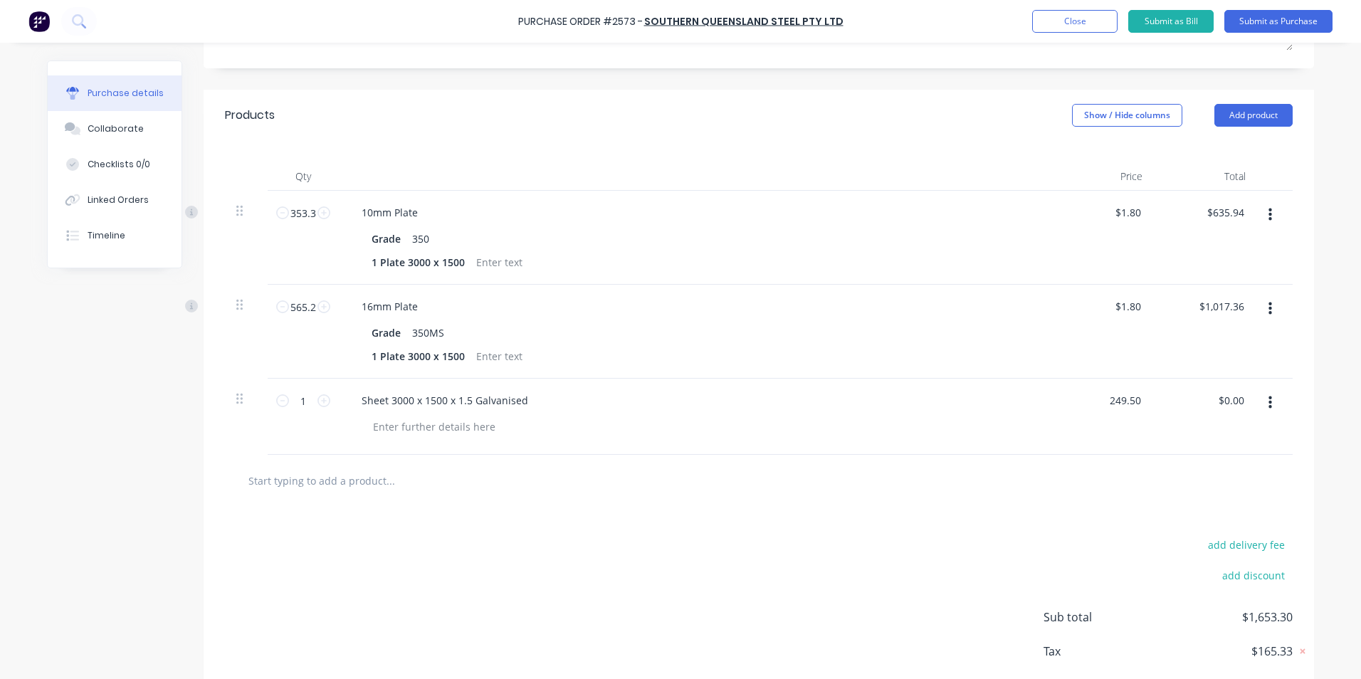
type input "$249.50"
click at [1134, 505] on div at bounding box center [759, 481] width 1068 height 52
drag, startPoint x: 469, startPoint y: 399, endPoint x: 527, endPoint y: 401, distance: 57.7
click at [527, 401] on div "Sheet 3000 x 1500 x 1.5 Galvanised" at bounding box center [444, 400] width 189 height 21
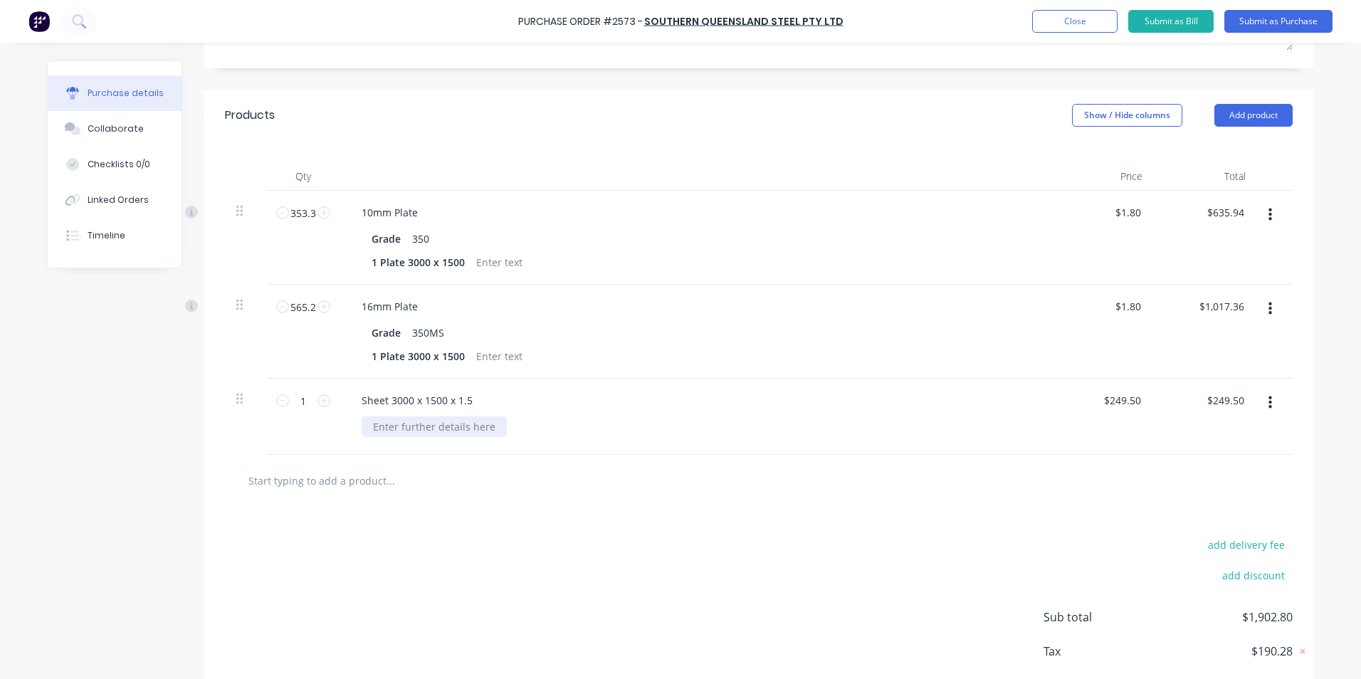
type textarea "x"
click at [400, 424] on div at bounding box center [434, 426] width 145 height 21
click at [616, 541] on div "add delivery fee add discount Sub total $1,902.80 Tax $190.28 Total $2,093.08" at bounding box center [759, 624] width 1110 height 234
click at [1276, 19] on button "Submit as Purchase" at bounding box center [1278, 21] width 108 height 23
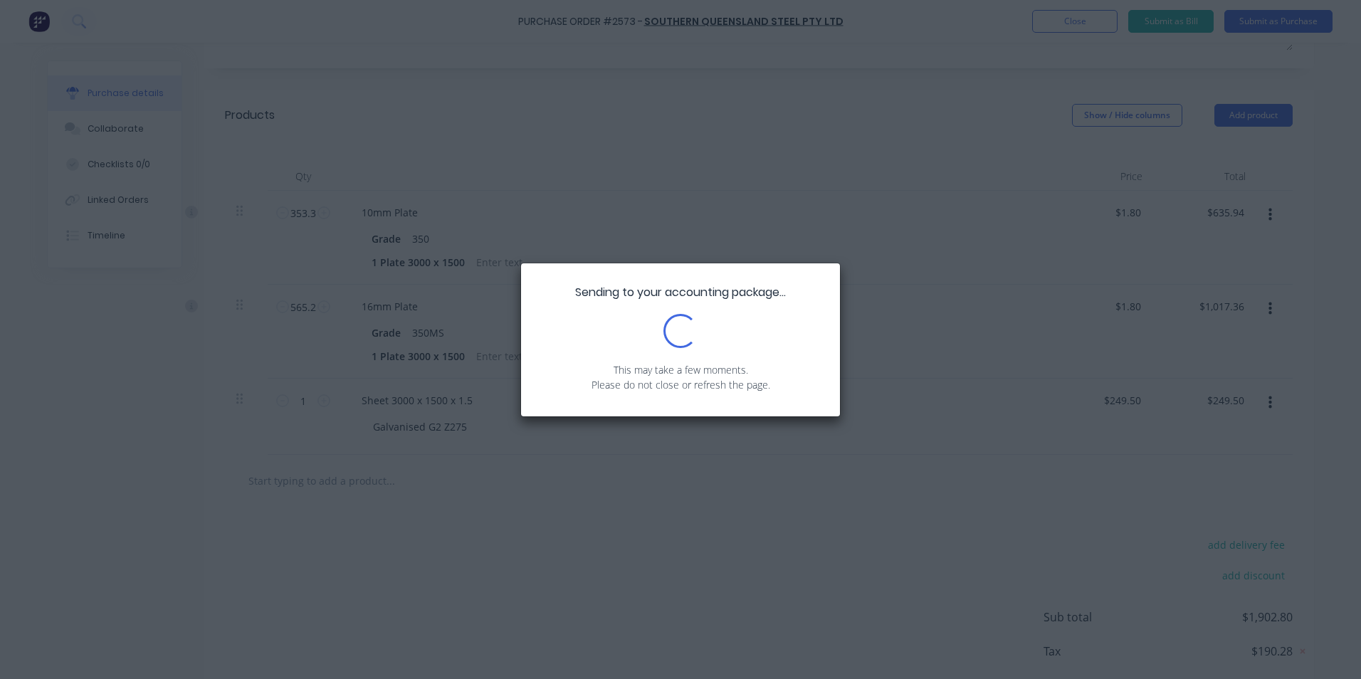
scroll to position [0, 0]
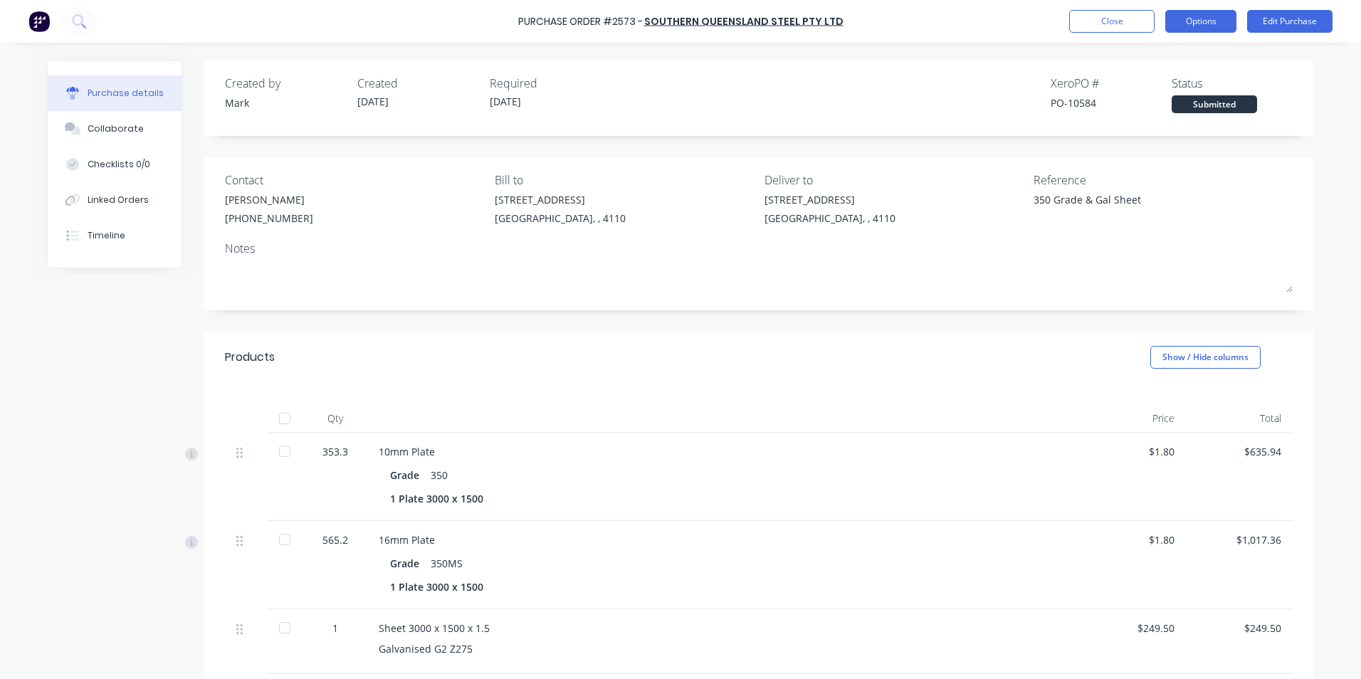
click at [1198, 19] on button "Options" at bounding box center [1200, 21] width 71 height 23
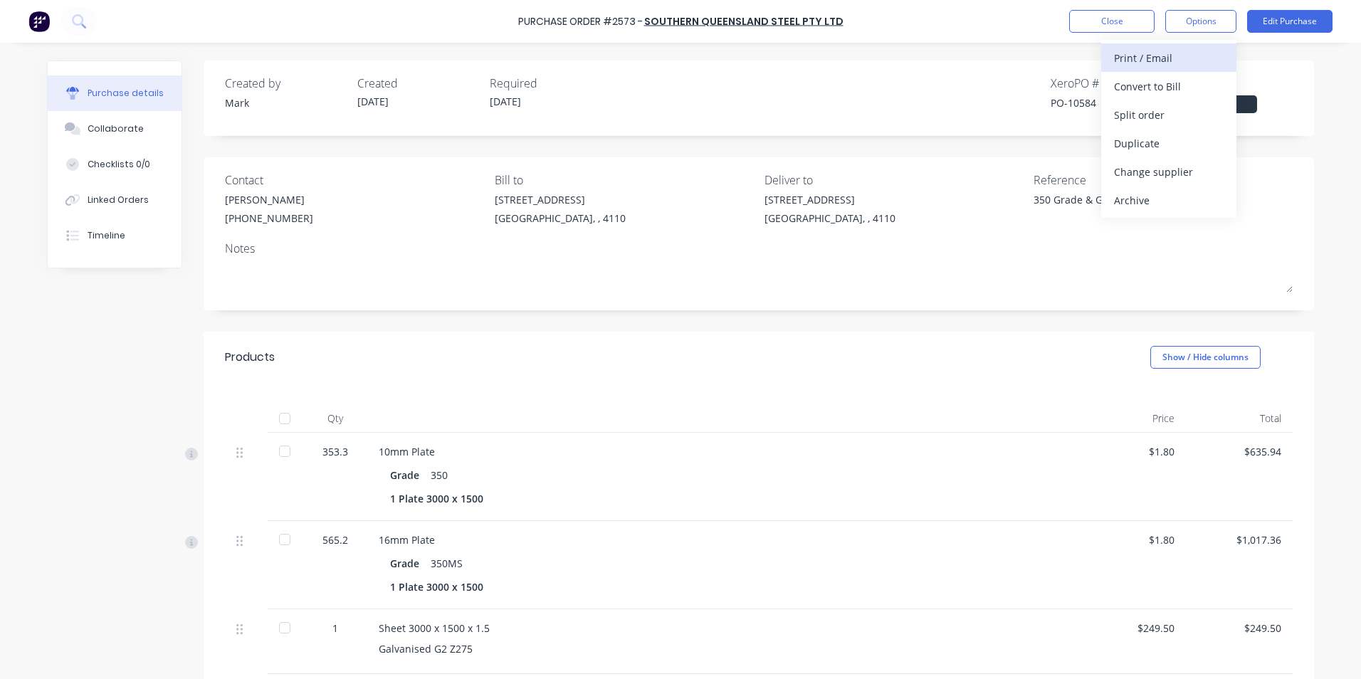
click at [1154, 61] on div "Print / Email" at bounding box center [1169, 58] width 110 height 21
click at [1138, 86] on div "With pricing" at bounding box center [1169, 86] width 110 height 21
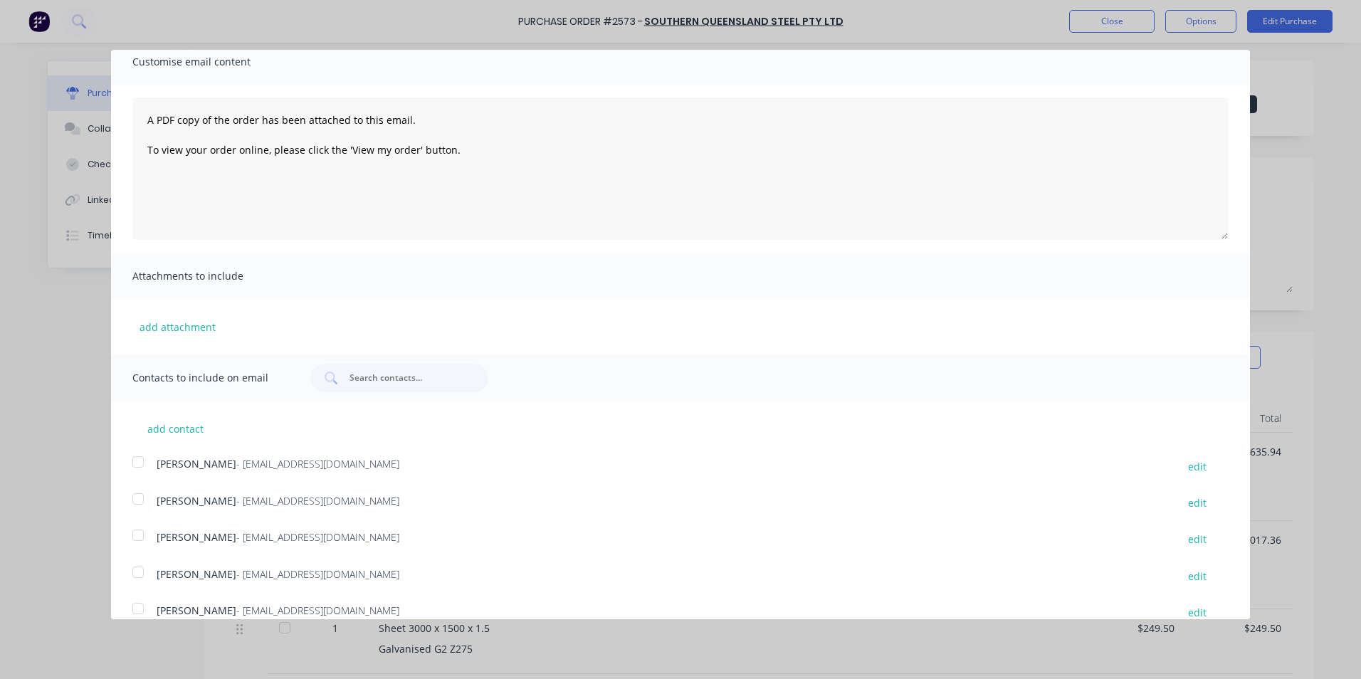
scroll to position [214, 0]
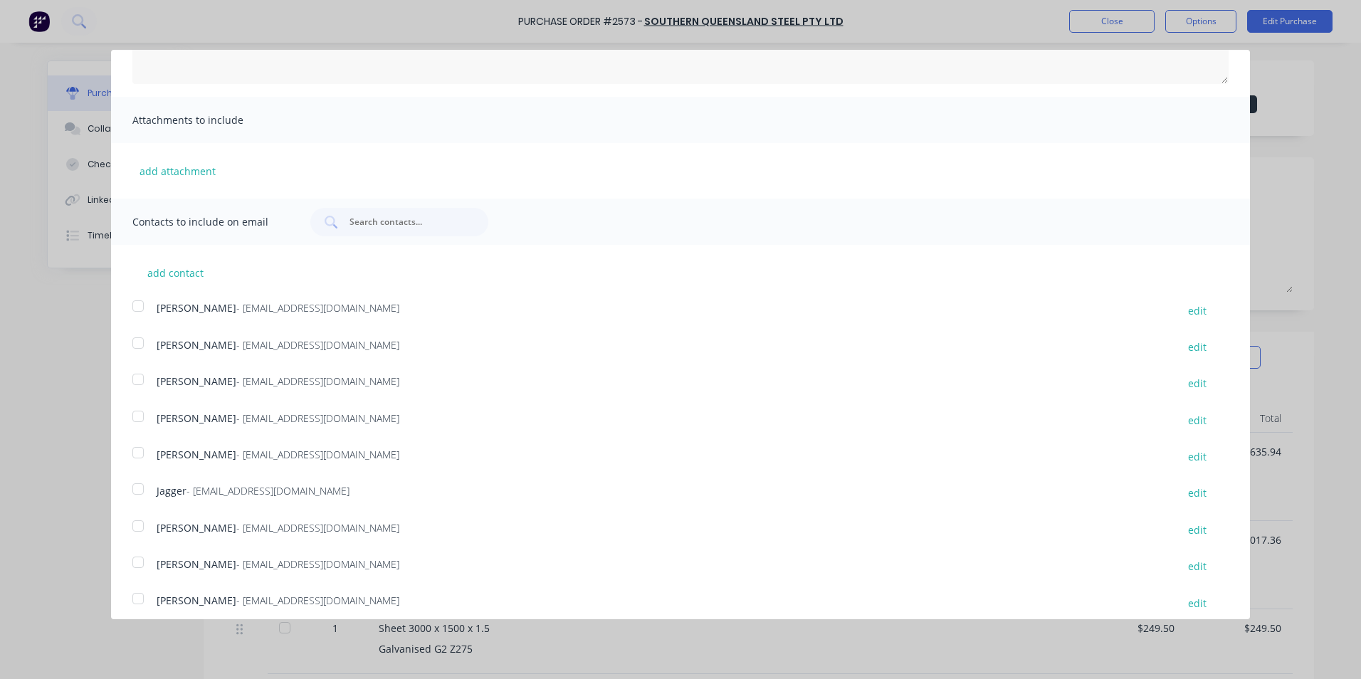
click at [138, 561] on div at bounding box center [138, 562] width 28 height 28
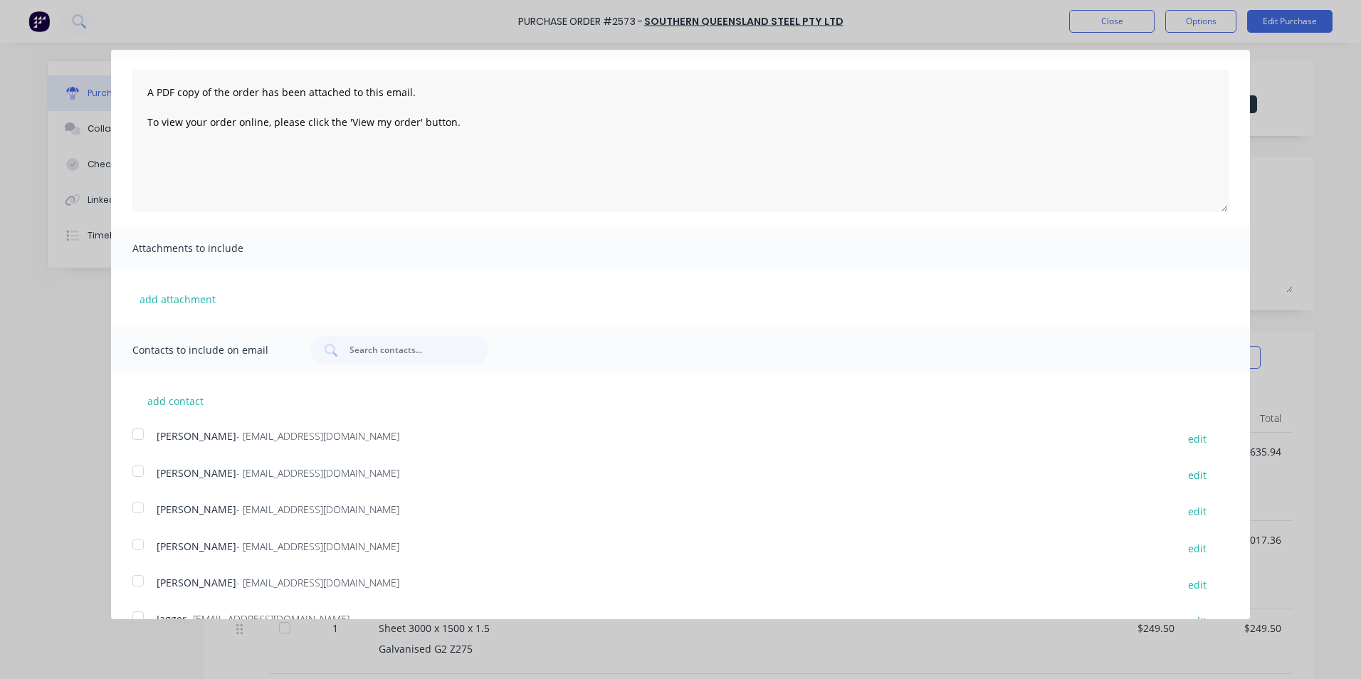
scroll to position [0, 0]
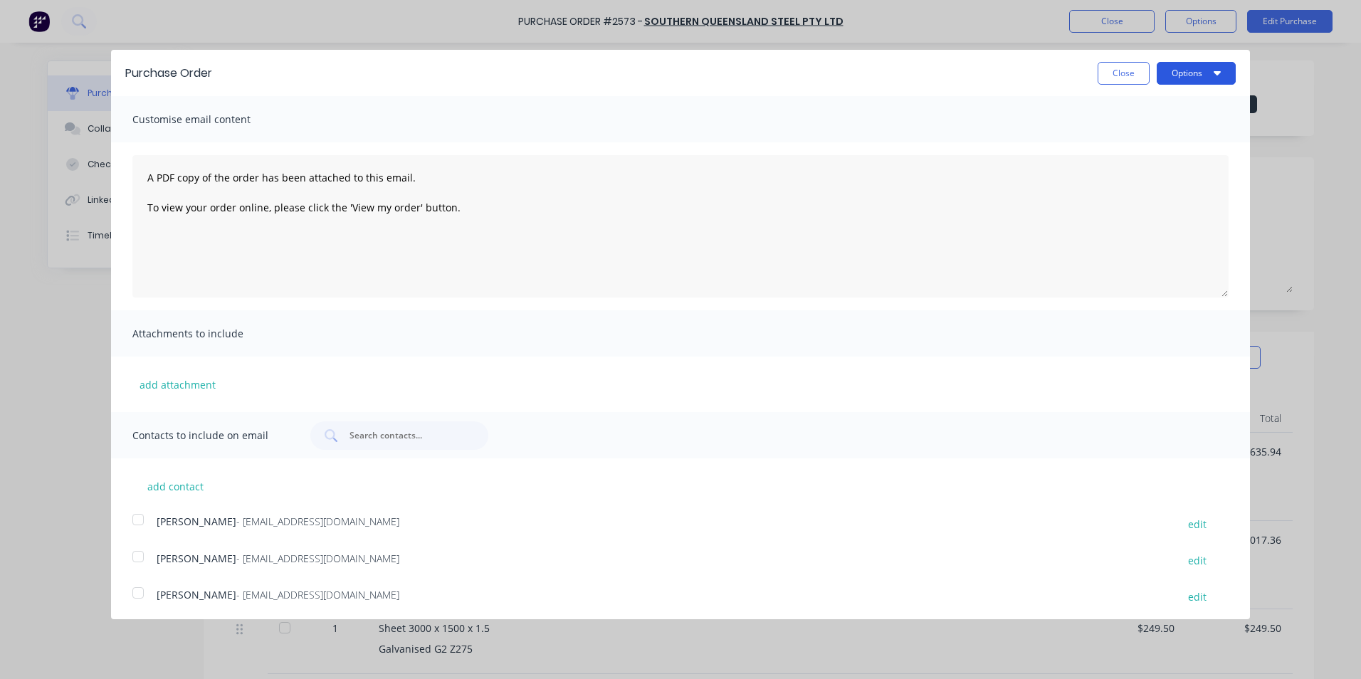
click at [1176, 70] on button "Options" at bounding box center [1196, 73] width 79 height 23
click at [1141, 110] on div "Print" at bounding box center [1168, 109] width 110 height 21
click at [1153, 133] on div "Email" at bounding box center [1168, 137] width 110 height 21
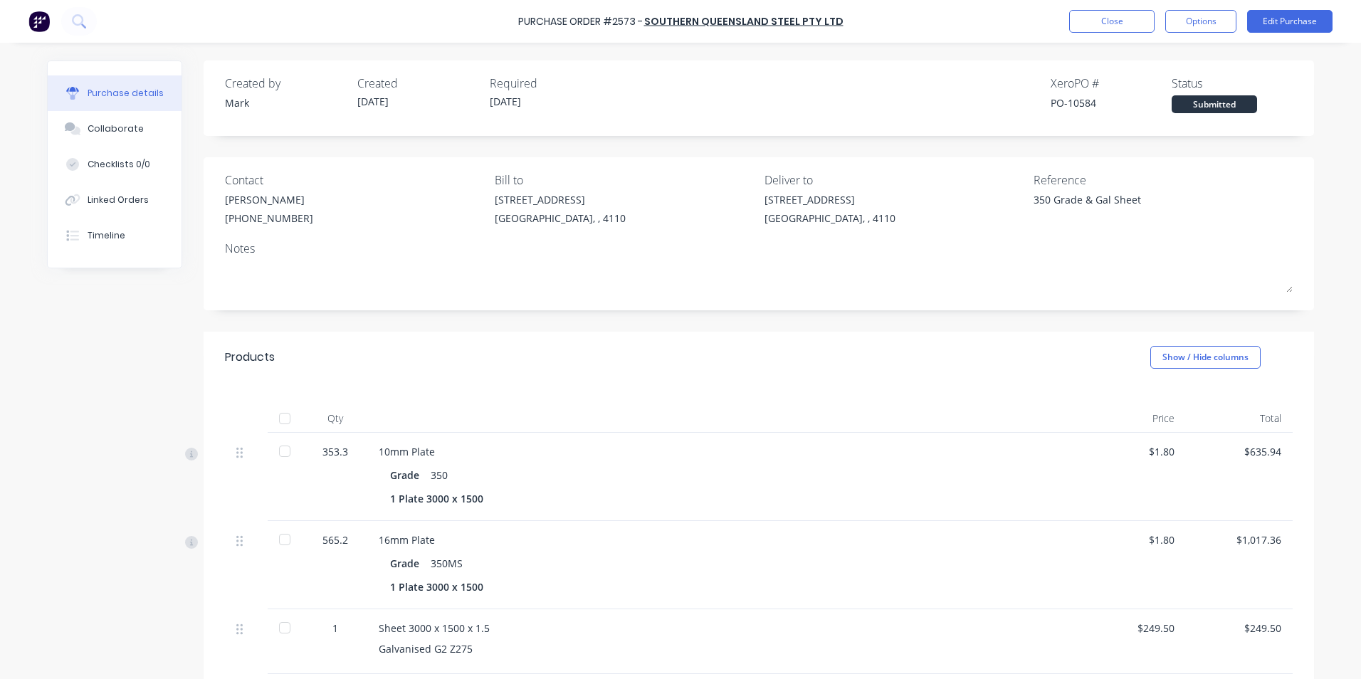
type textarea "x"
click at [1113, 19] on button "Close" at bounding box center [1111, 21] width 85 height 23
